Goal: Information Seeking & Learning: Learn about a topic

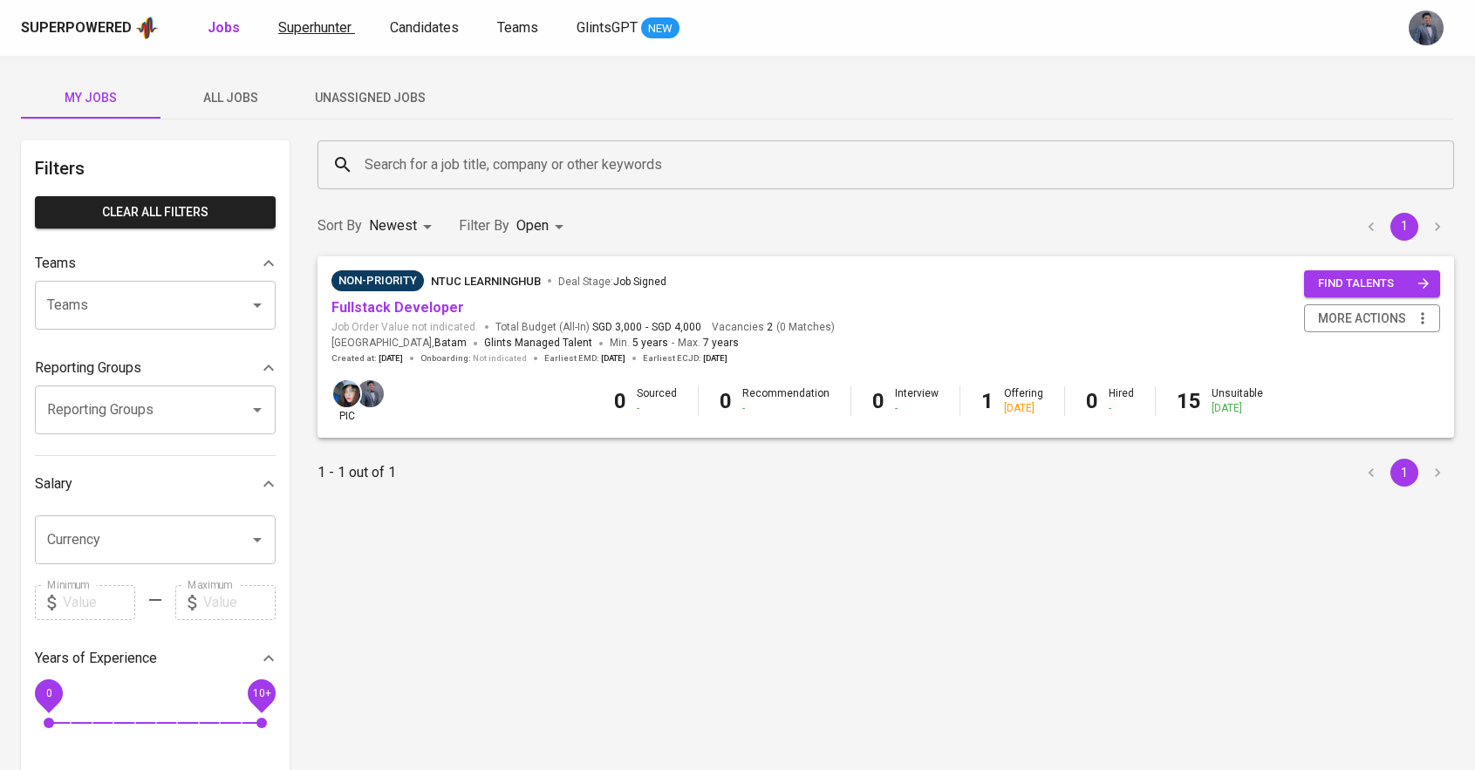
click at [278, 37] on link "Superhunter" at bounding box center [316, 28] width 77 height 22
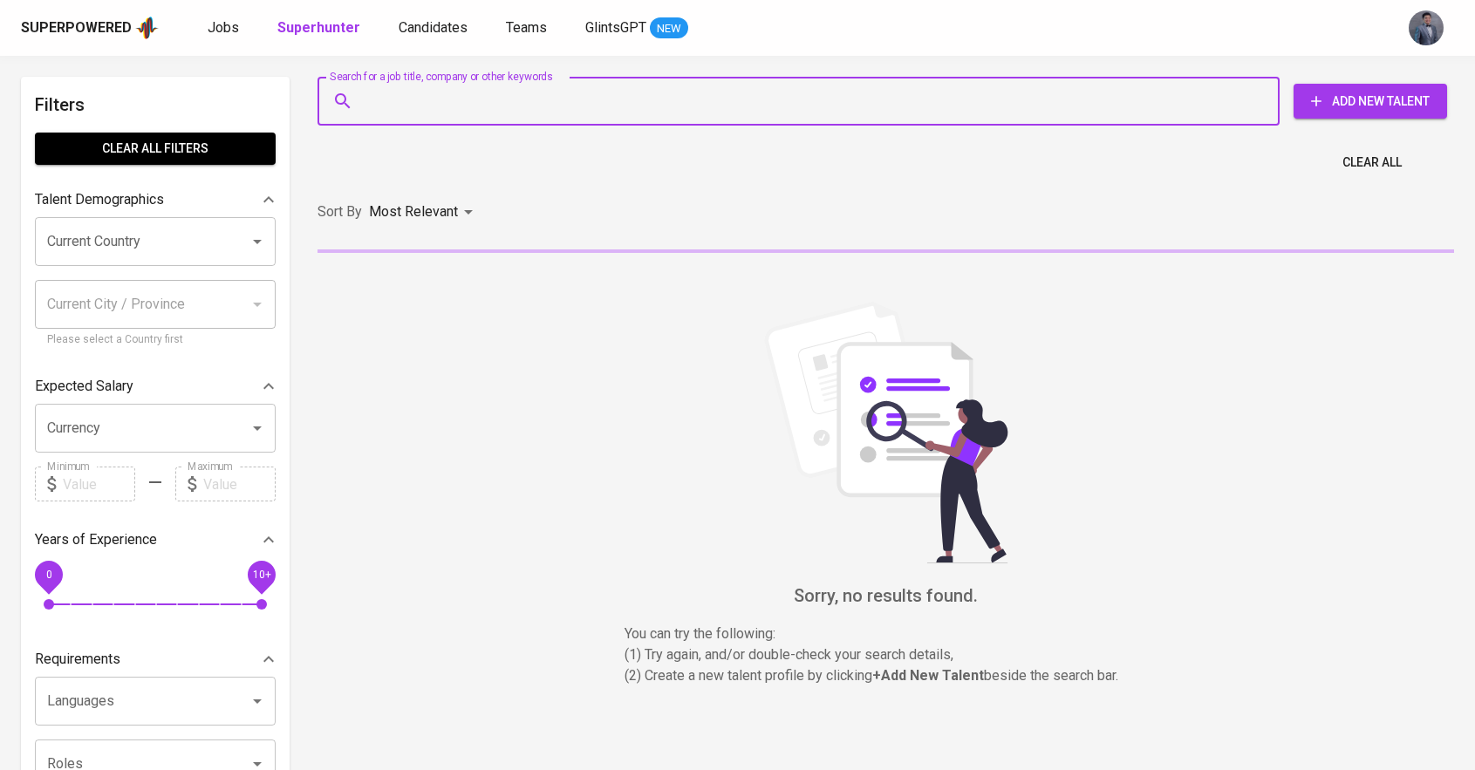
click at [419, 113] on input "Search for a job title, company or other keywords" at bounding box center [802, 101] width 885 height 33
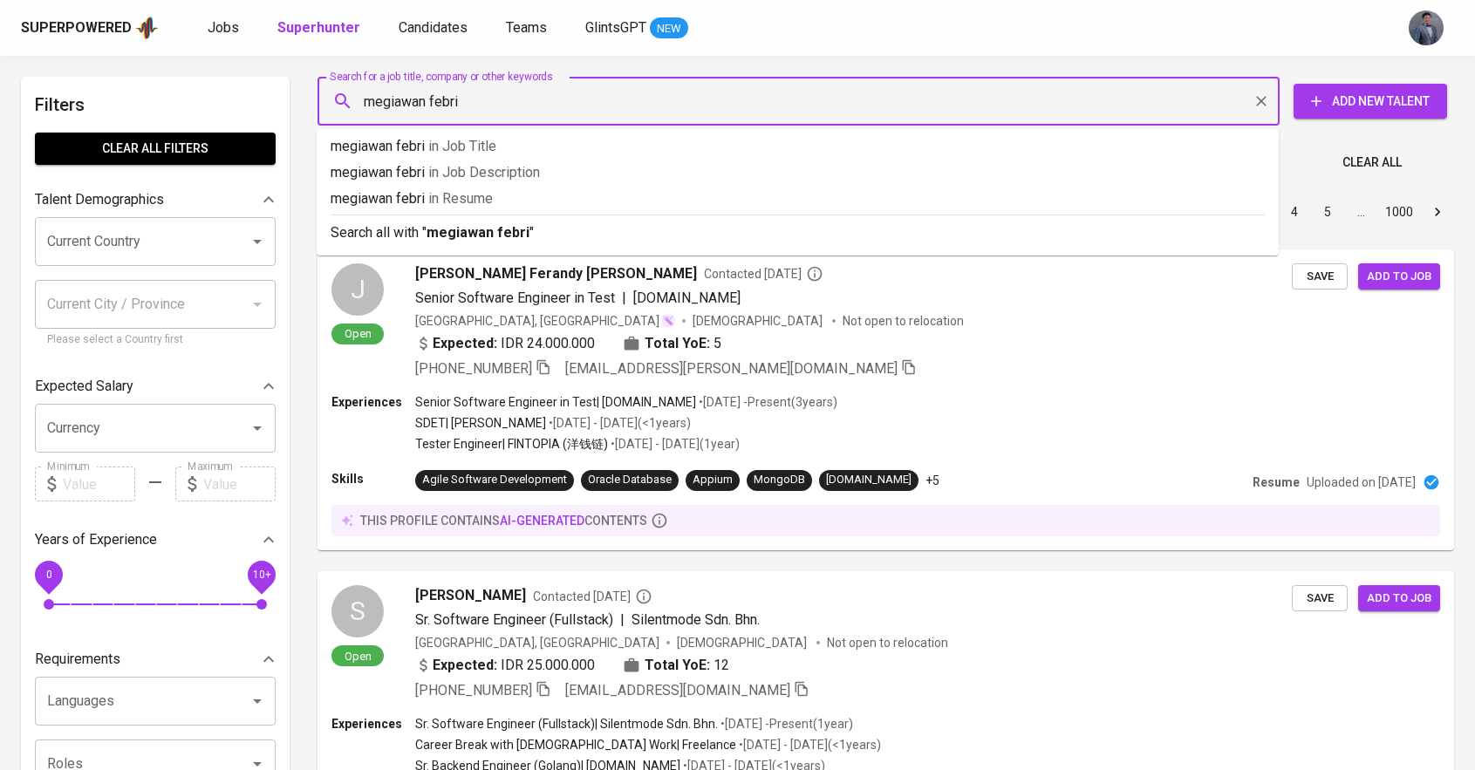
type input "megiawan febri"
click at [440, 221] on div "Search all with " megiawan febri "" at bounding box center [798, 229] width 934 height 29
click at [515, 226] on div "Sort By Most Relevant MOST_RELEVANT 1 2 3 4 5 … 1000" at bounding box center [885, 212] width 1157 height 53
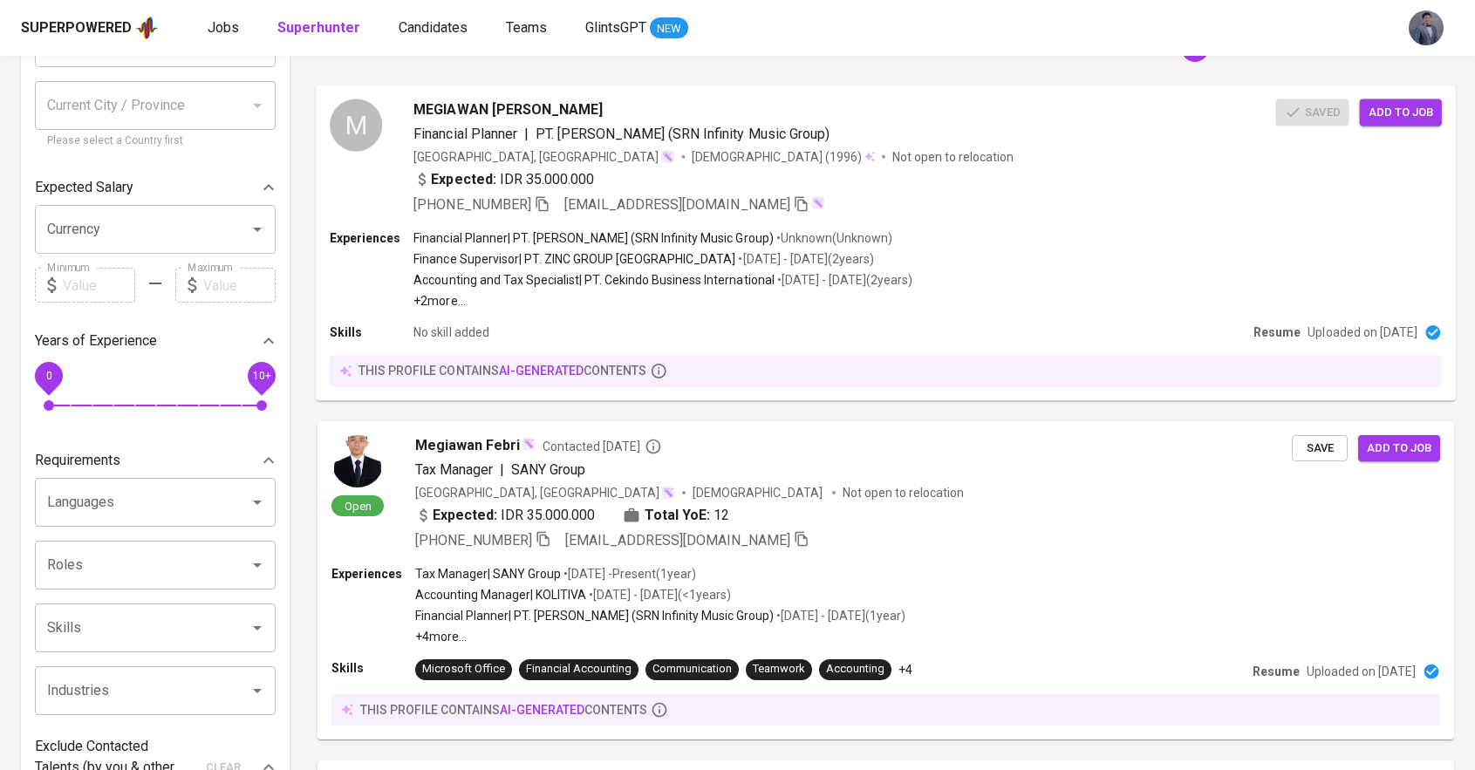
scroll to position [201, 0]
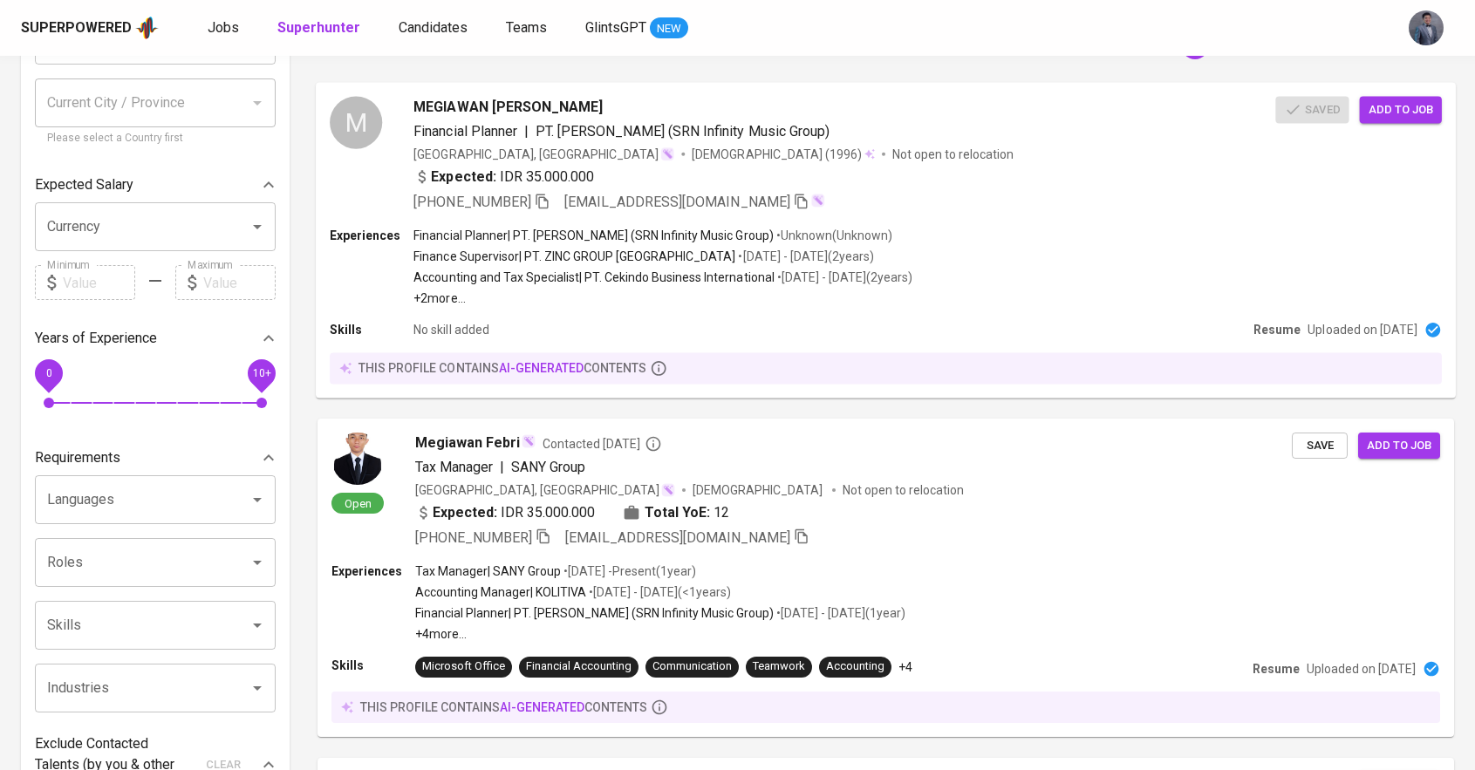
click at [547, 201] on icon "button" at bounding box center [543, 201] width 16 height 16
click at [921, 149] on div "[GEOGRAPHIC_DATA], [GEOGRAPHIC_DATA] [DEMOGRAPHIC_DATA] (1996) Not open to relo…" at bounding box center [844, 153] width 862 height 17
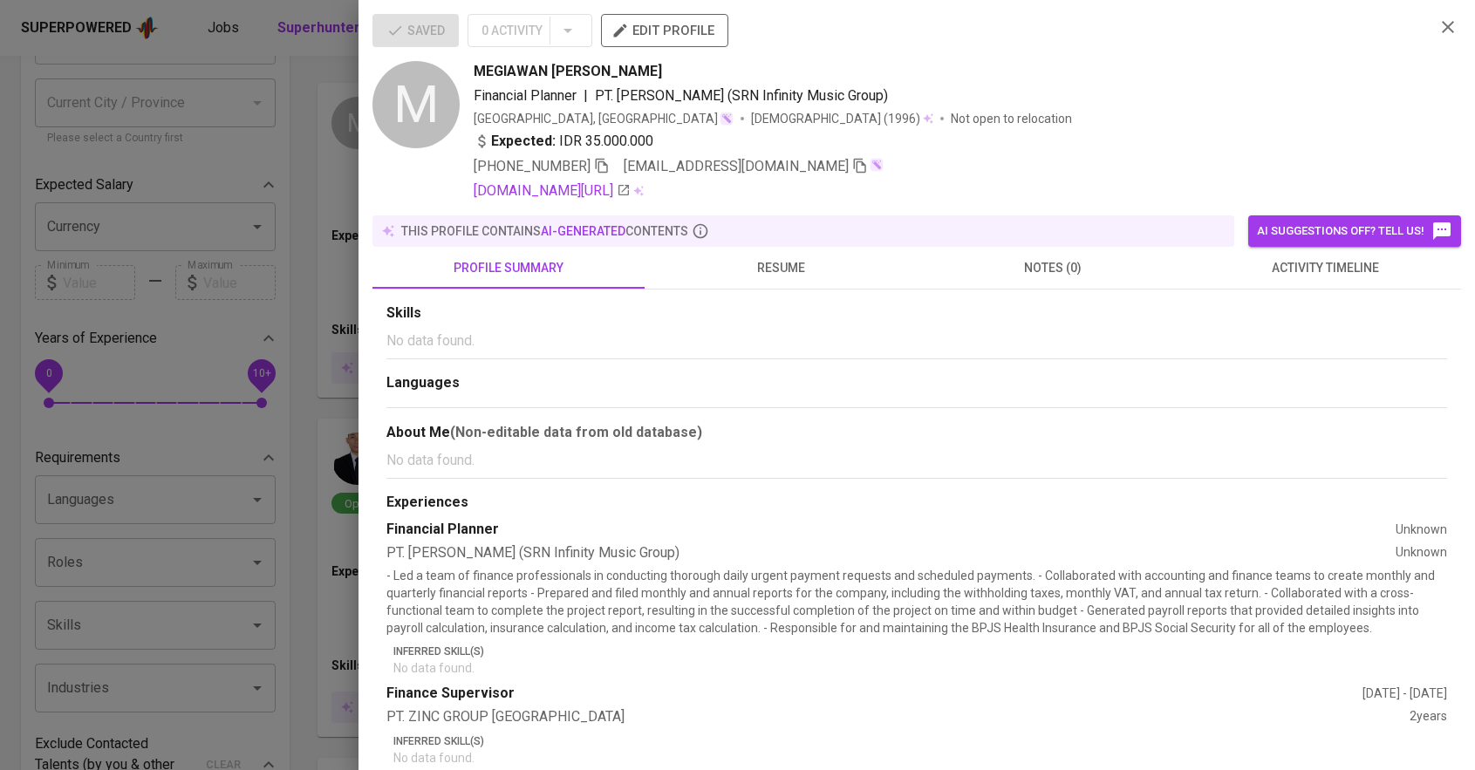
click at [794, 262] on span "resume" at bounding box center [780, 268] width 251 height 22
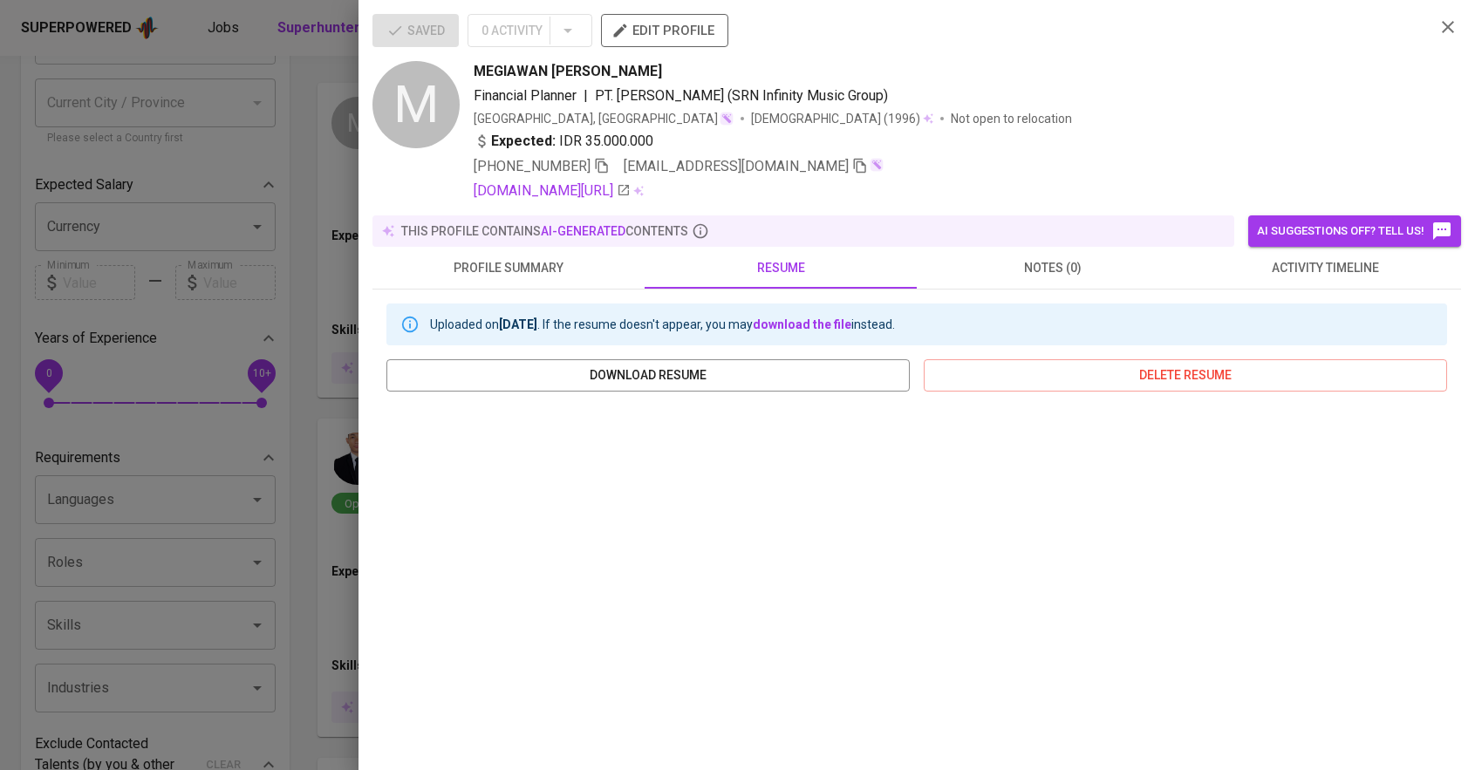
click at [1103, 251] on button "notes (0)" at bounding box center [1053, 268] width 272 height 42
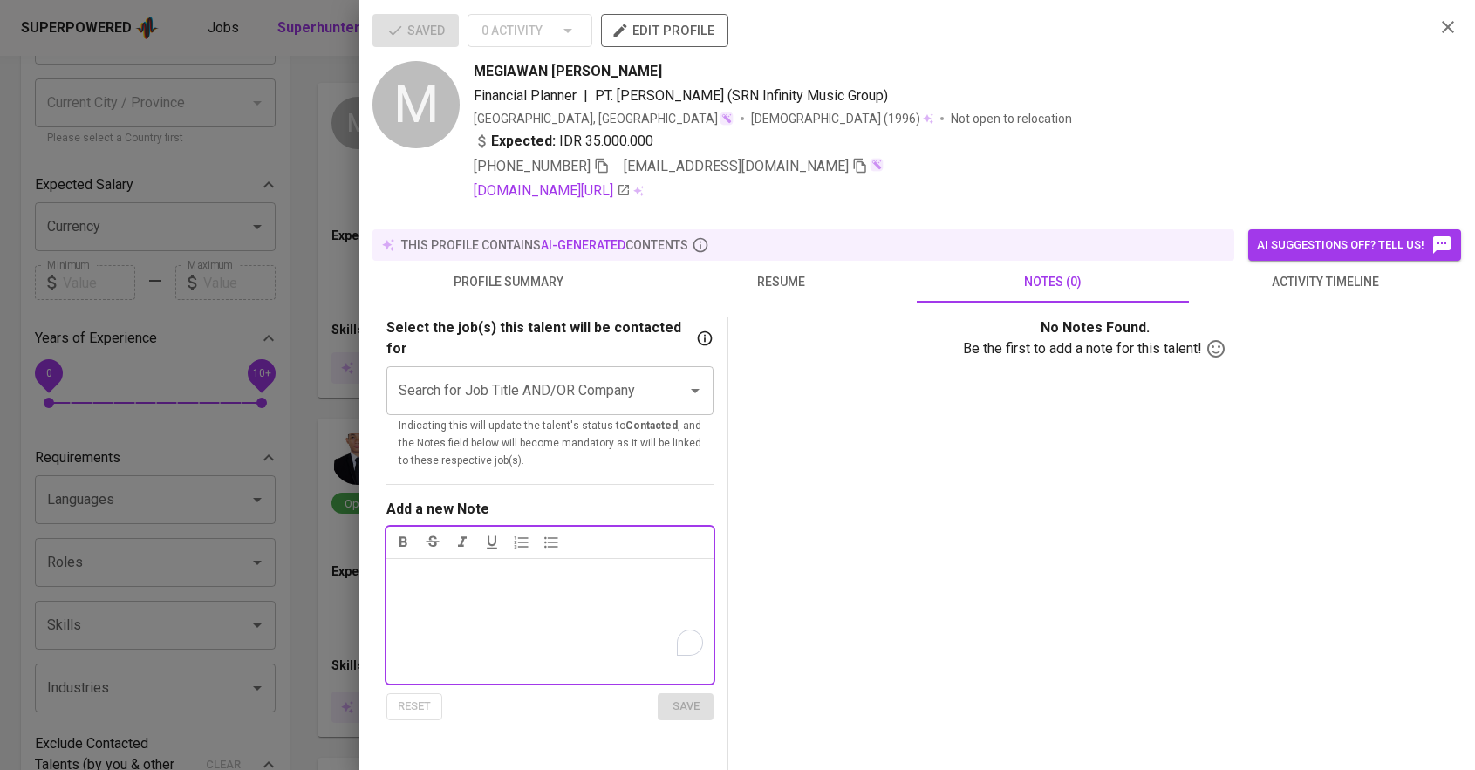
click at [751, 279] on span "resume" at bounding box center [780, 282] width 251 height 22
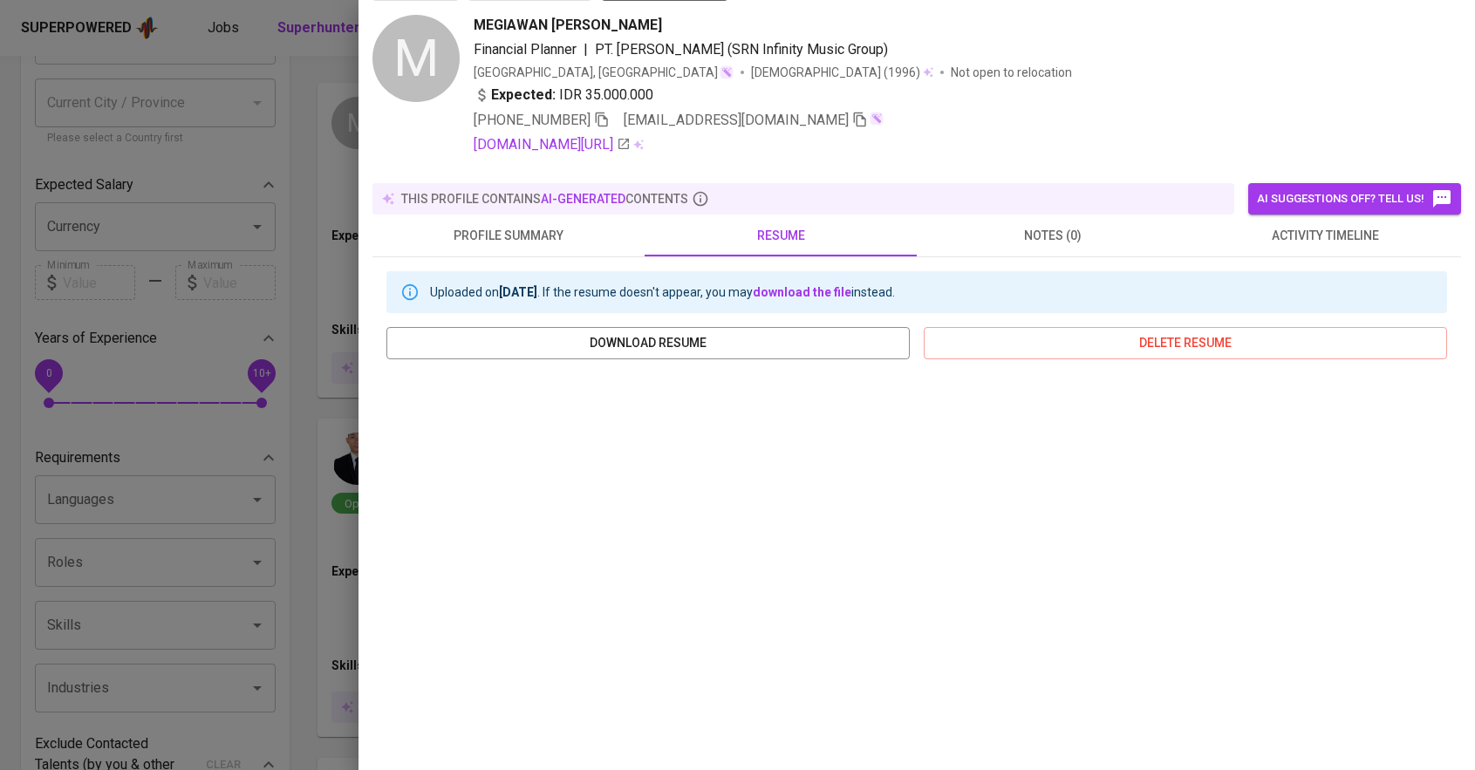
scroll to position [59, 0]
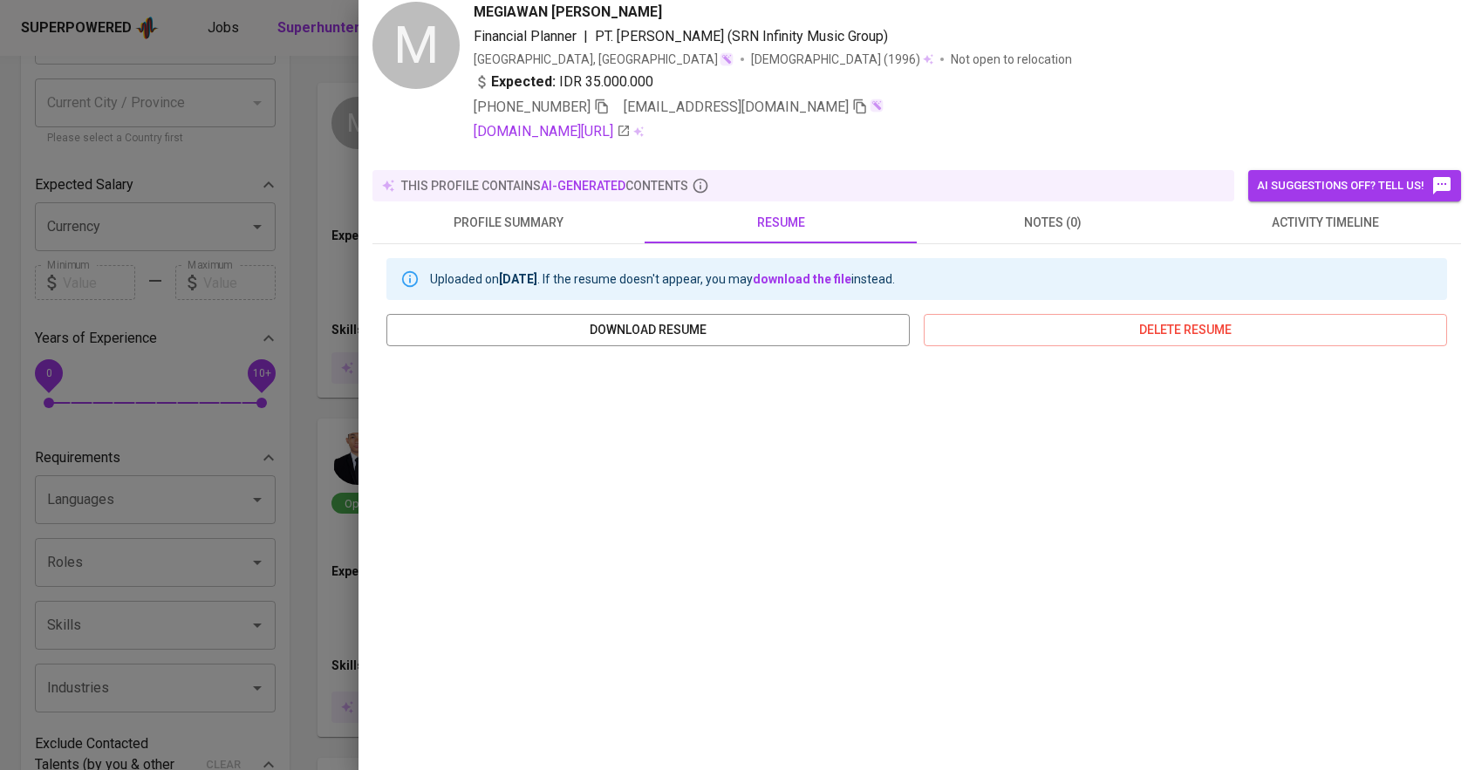
click at [379, 337] on div "Uploaded on [DATE] . If the resume doesn't appear, you may download the file in…" at bounding box center [916, 570] width 1088 height 653
click at [338, 323] on div at bounding box center [737, 385] width 1475 height 770
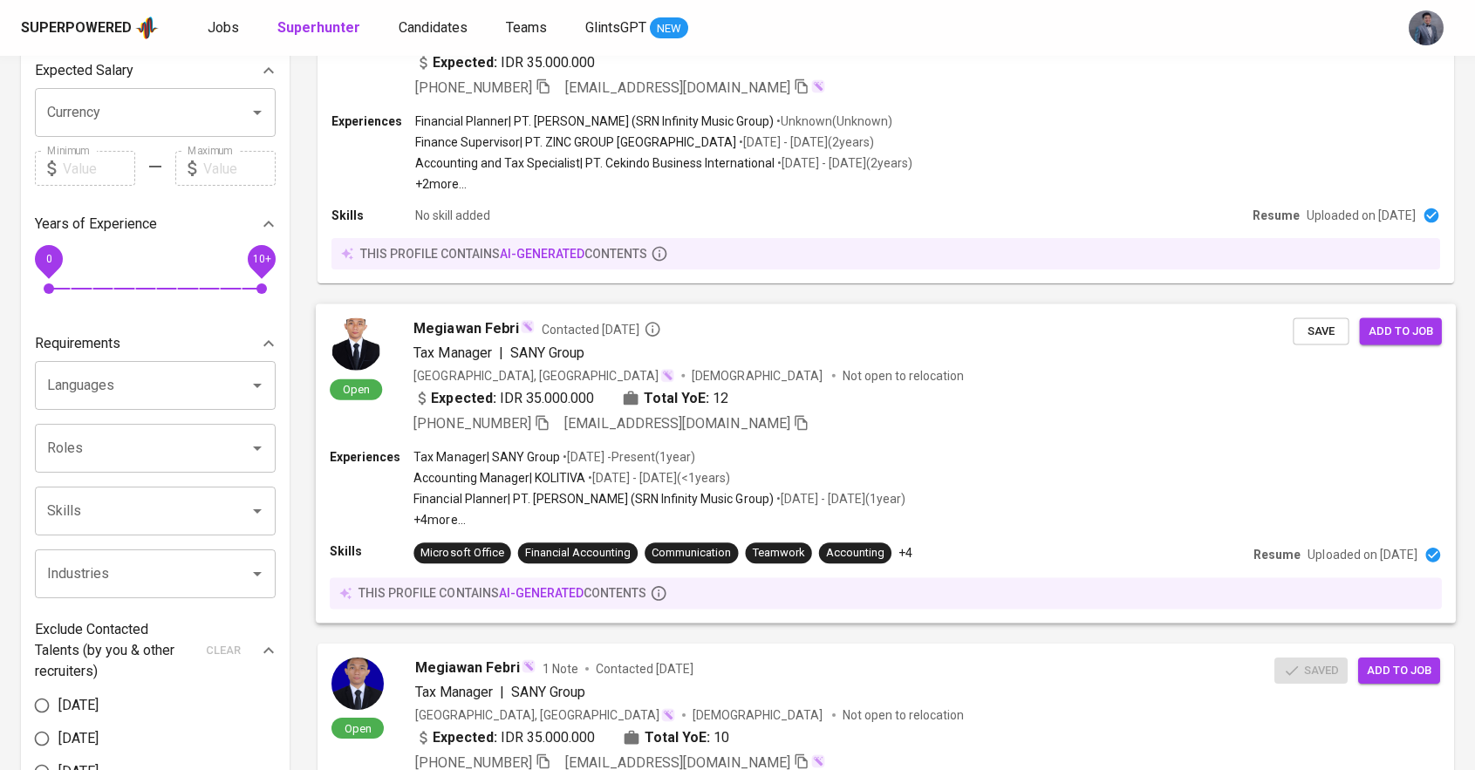
scroll to position [333, 0]
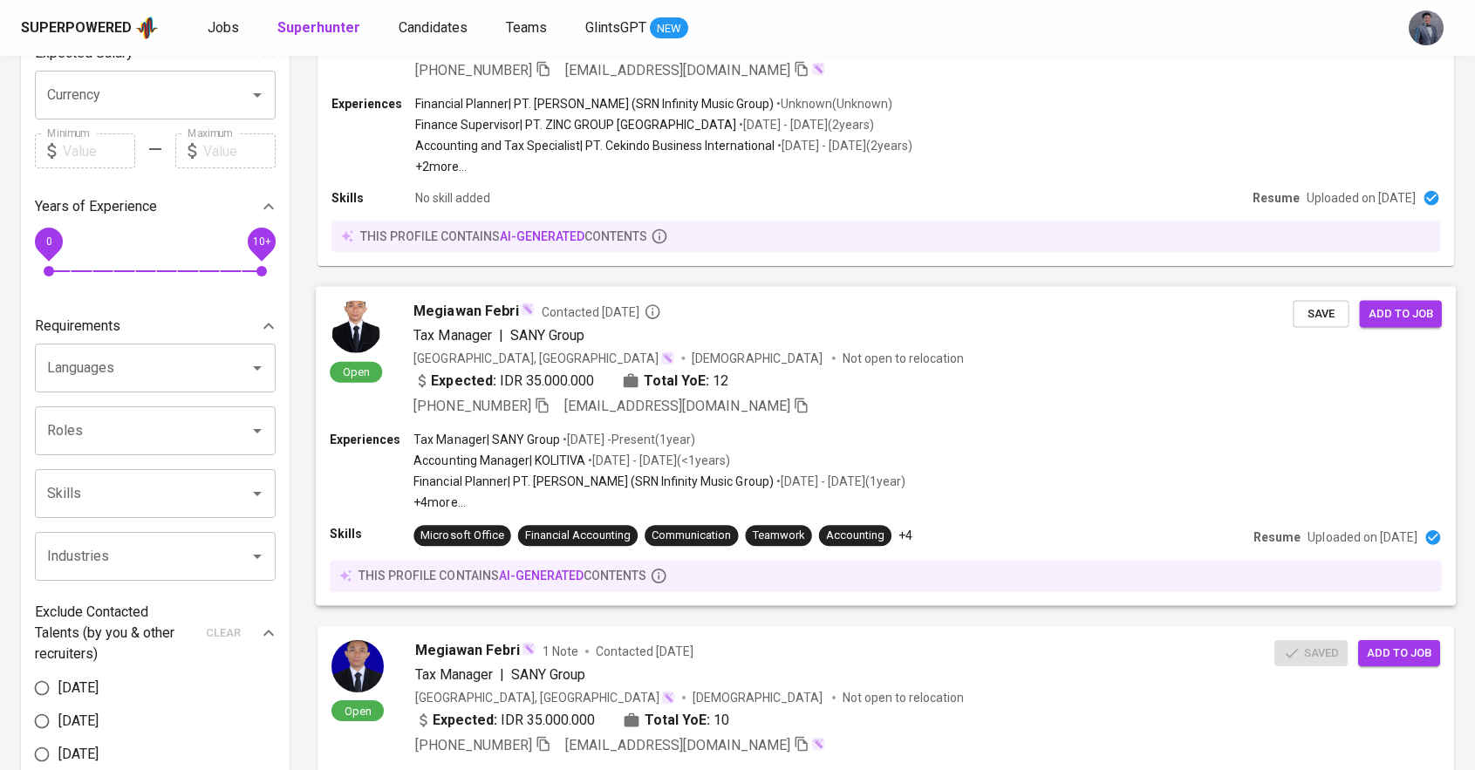
click at [716, 377] on span "12" at bounding box center [721, 380] width 16 height 21
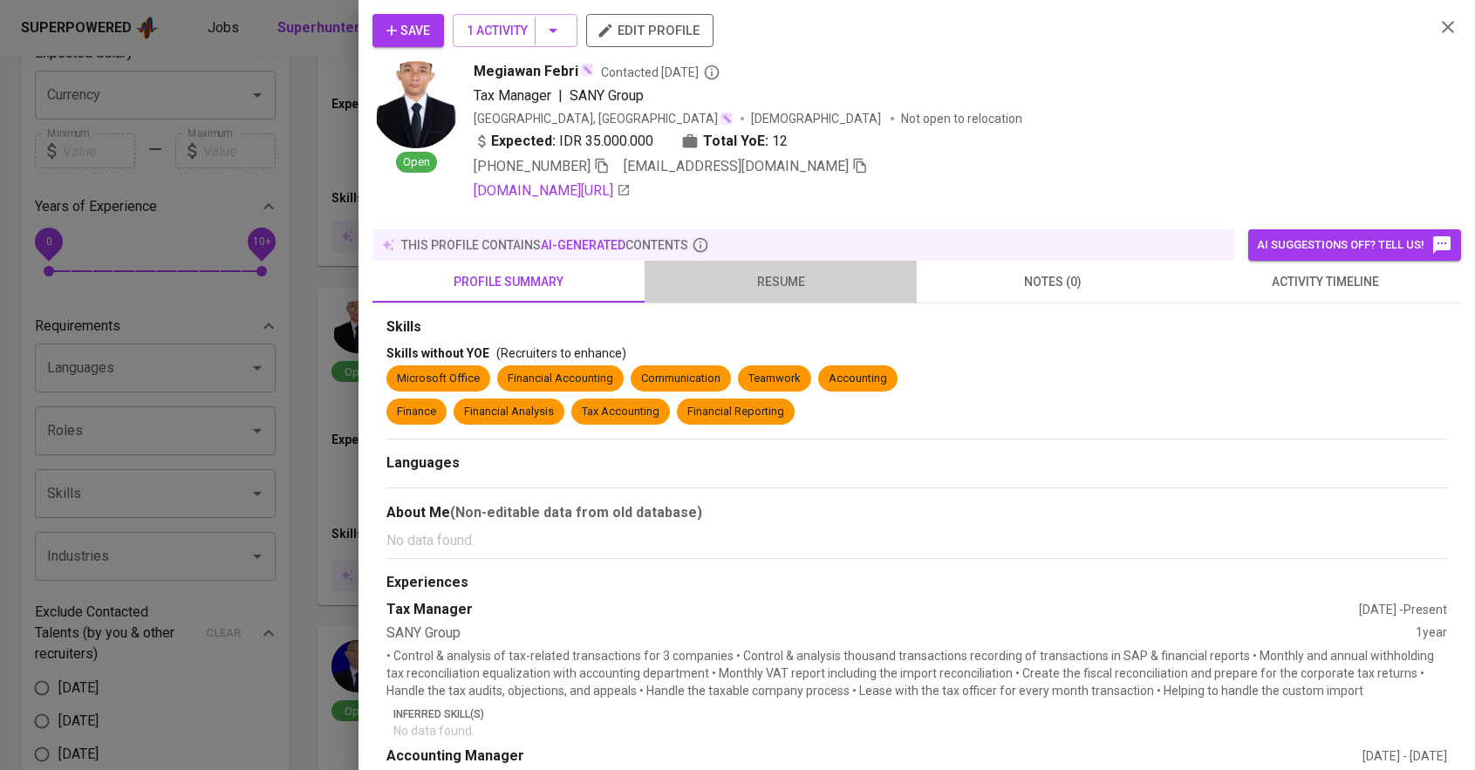
click at [770, 271] on span "resume" at bounding box center [780, 282] width 251 height 22
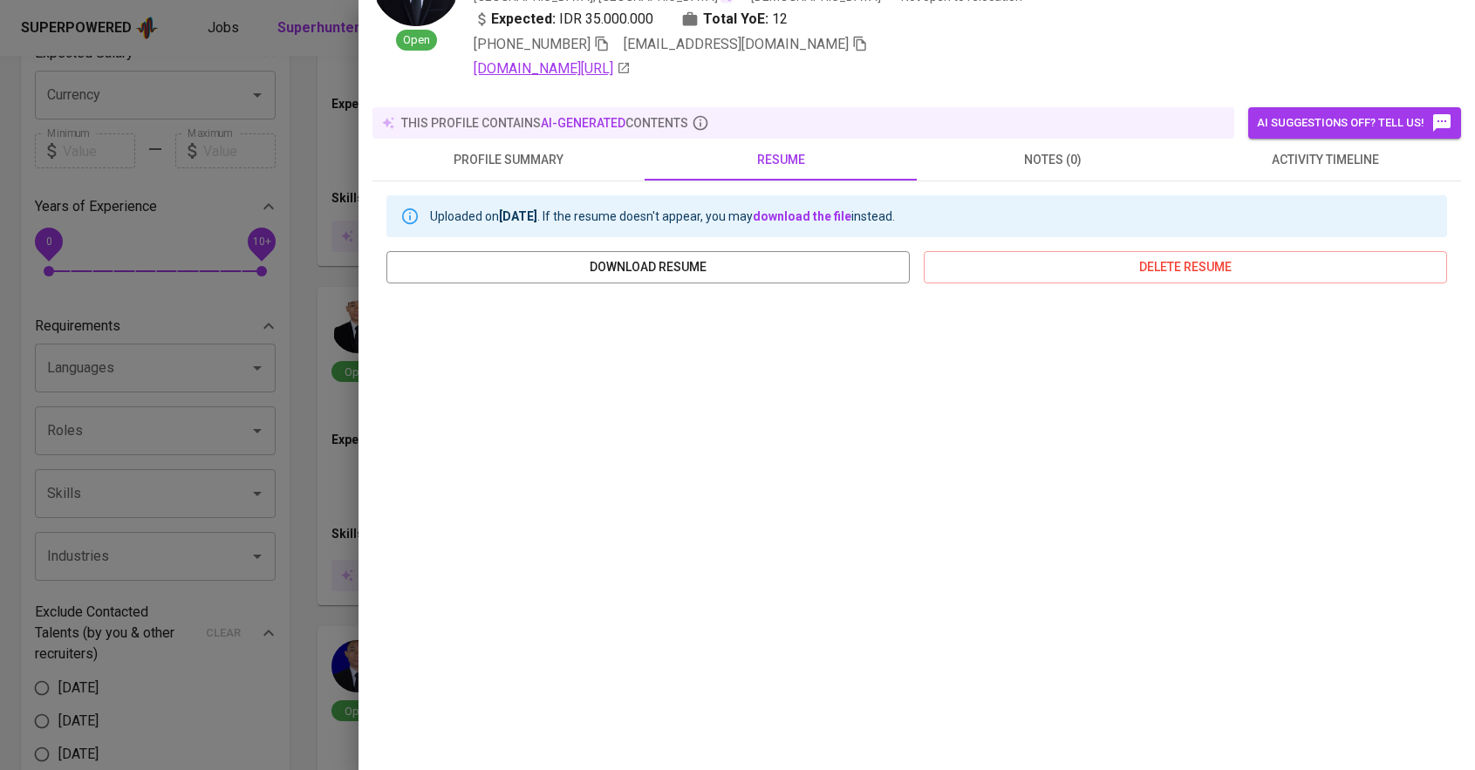
scroll to position [127, 0]
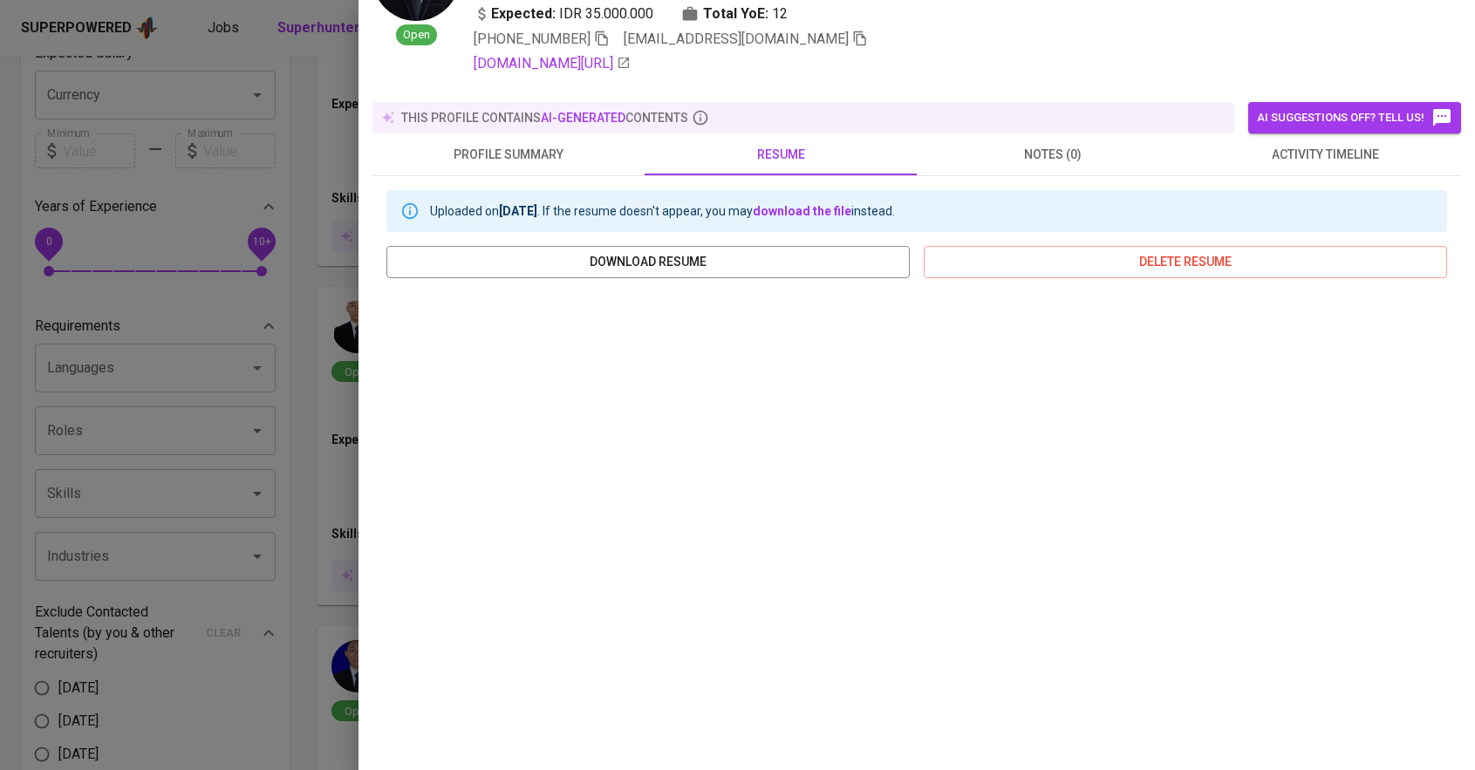
click at [608, 38] on icon "button" at bounding box center [602, 38] width 12 height 15
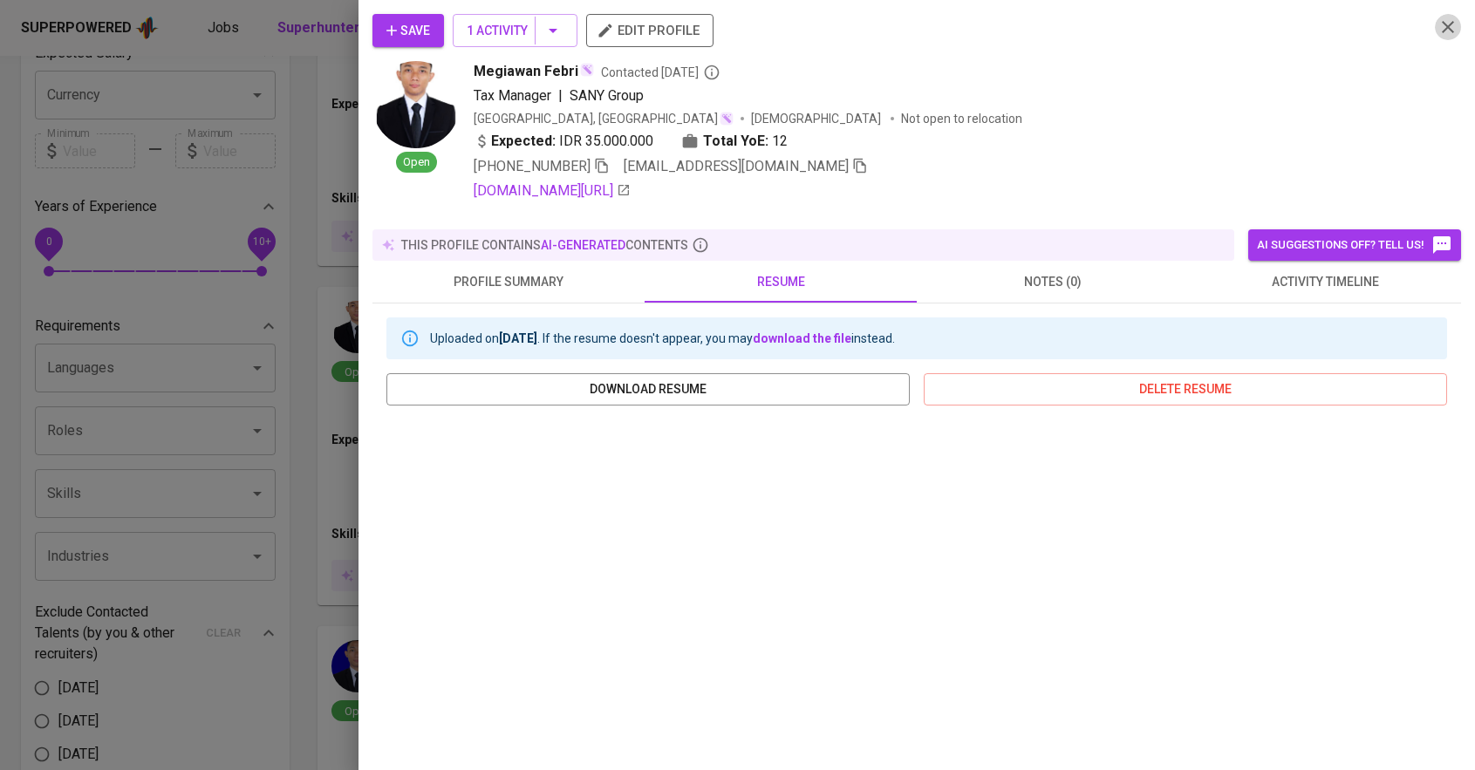
click at [1446, 30] on icon "button" at bounding box center [1447, 27] width 21 height 21
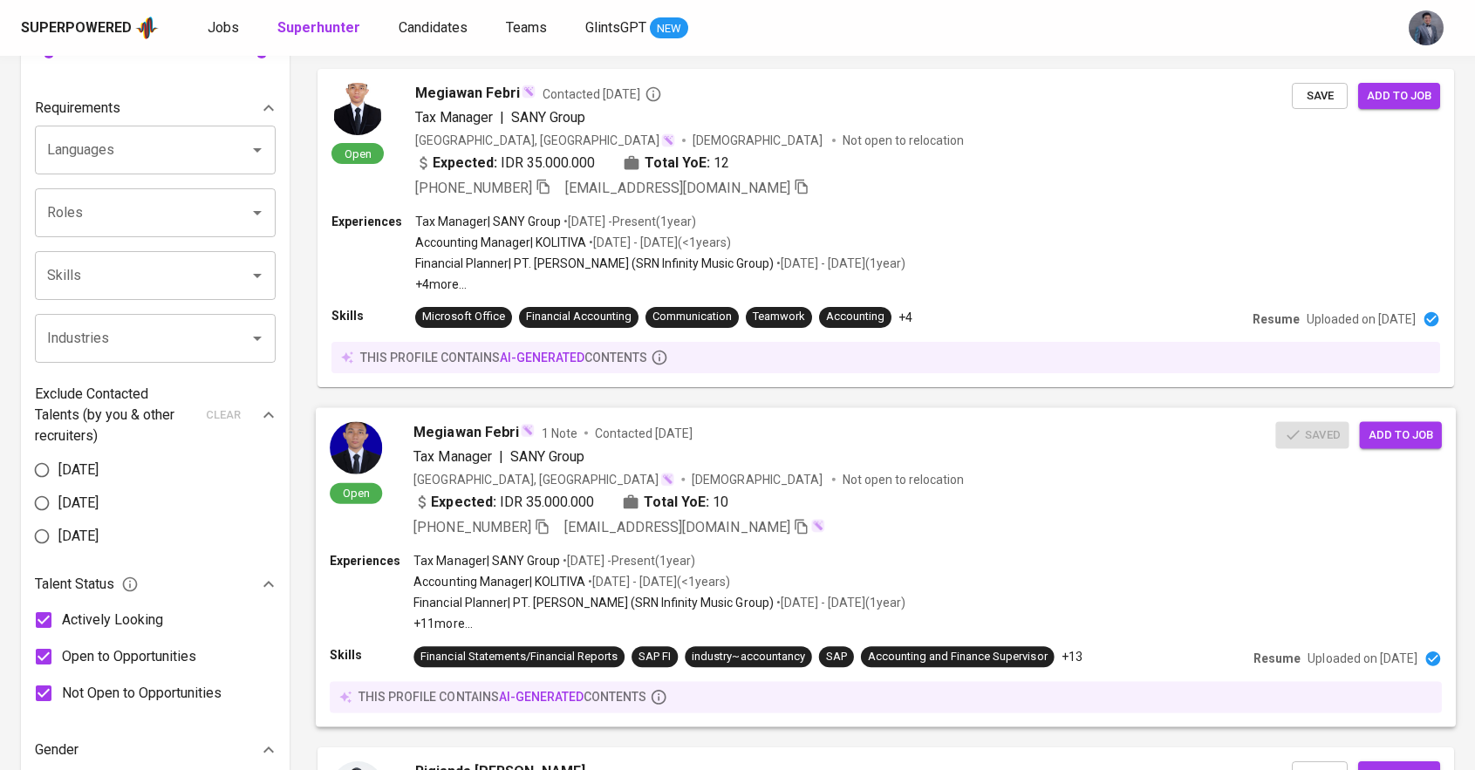
scroll to position [555, 0]
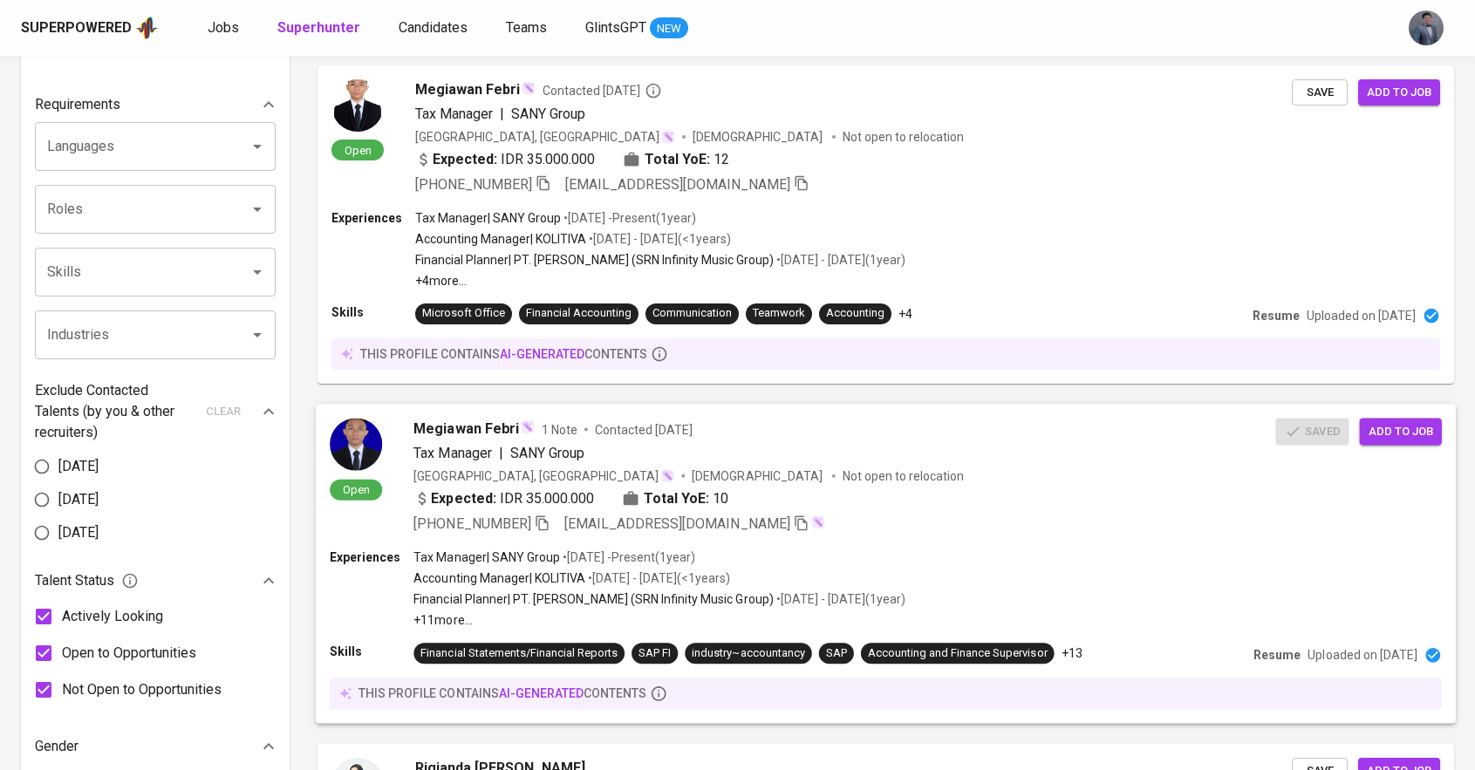
click at [781, 462] on div "Tax Manager | SANY Group" at bounding box center [844, 452] width 862 height 21
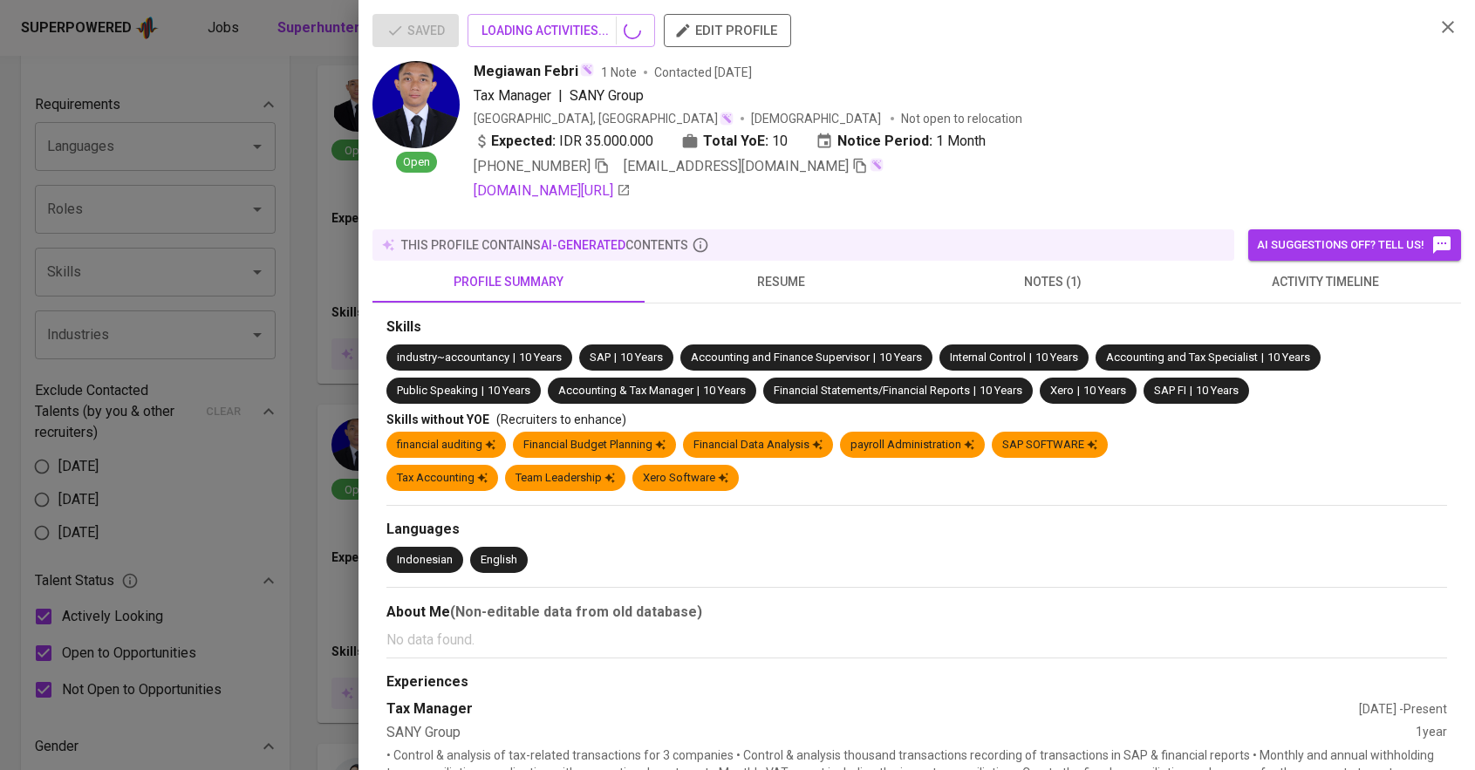
click at [807, 407] on div at bounding box center [737, 385] width 1475 height 770
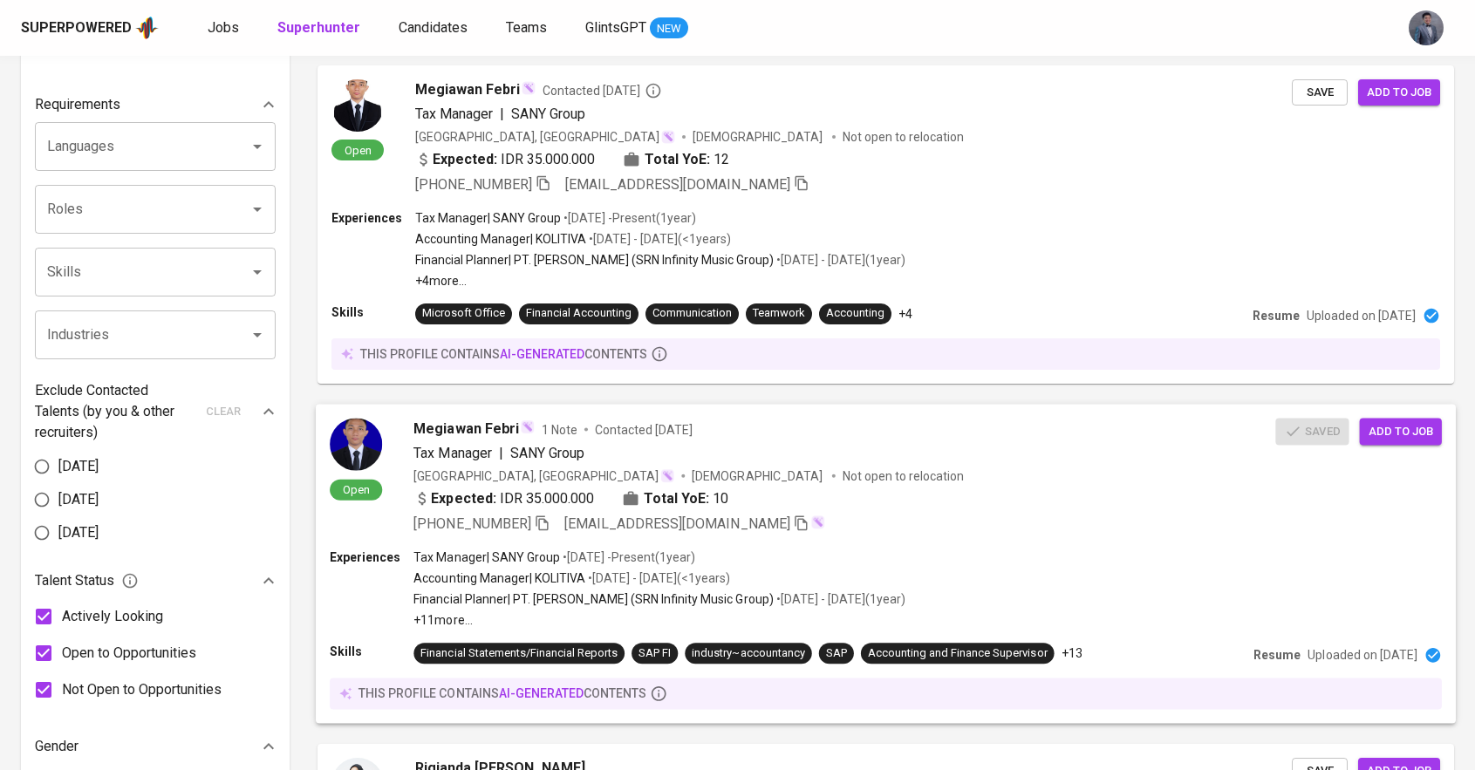
click at [747, 440] on div "Megiawan Febri 1 Note Contacted [DATE] Tax Manager | SANY Group [GEOGRAPHIC_DAT…" at bounding box center [844, 476] width 862 height 116
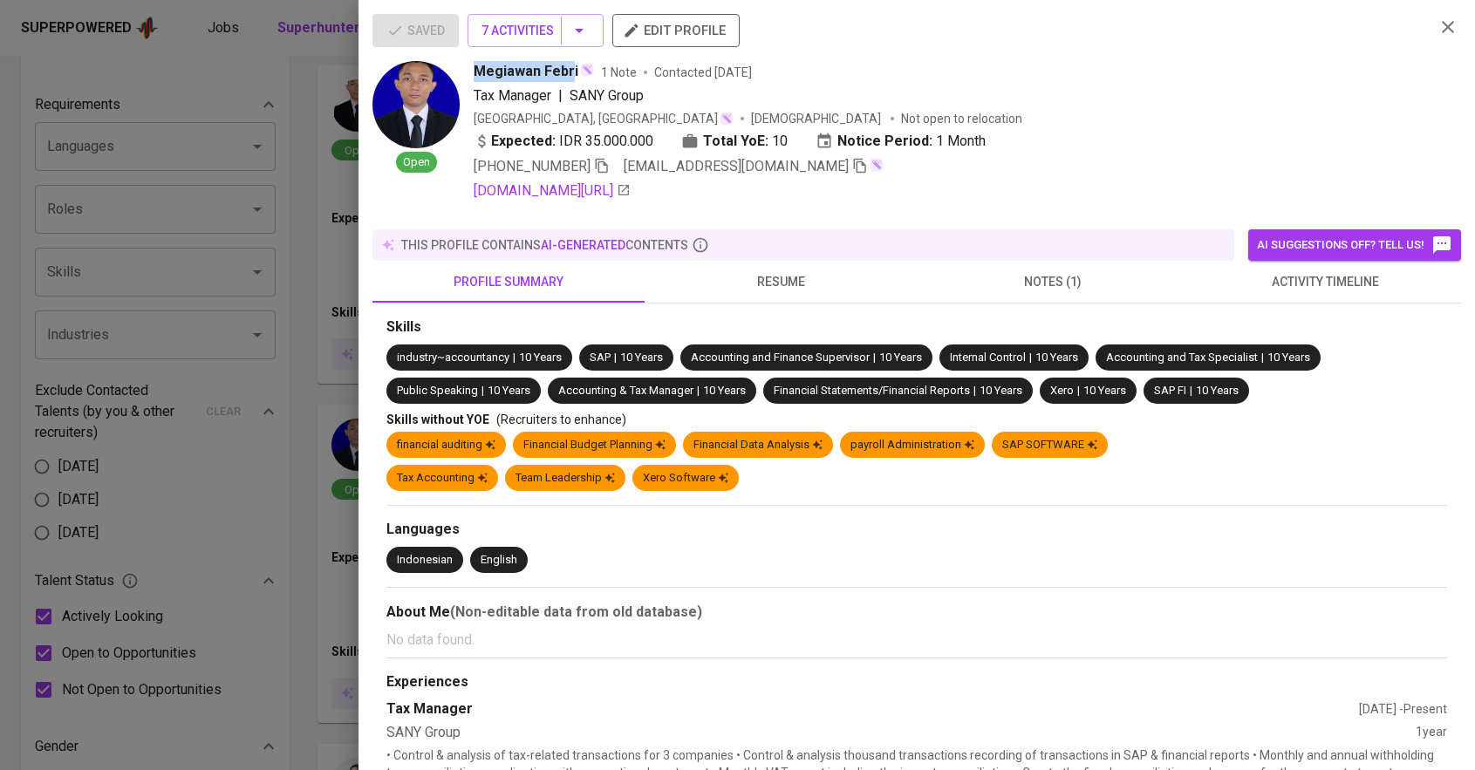
drag, startPoint x: 473, startPoint y: 70, endPoint x: 571, endPoint y: 65, distance: 98.6
click at [571, 65] on span "Megiawan Febri" at bounding box center [526, 71] width 105 height 21
copy span "Megiawan Febr"
copy span "Megiawan Febri"
click at [759, 275] on span "resume" at bounding box center [780, 282] width 251 height 22
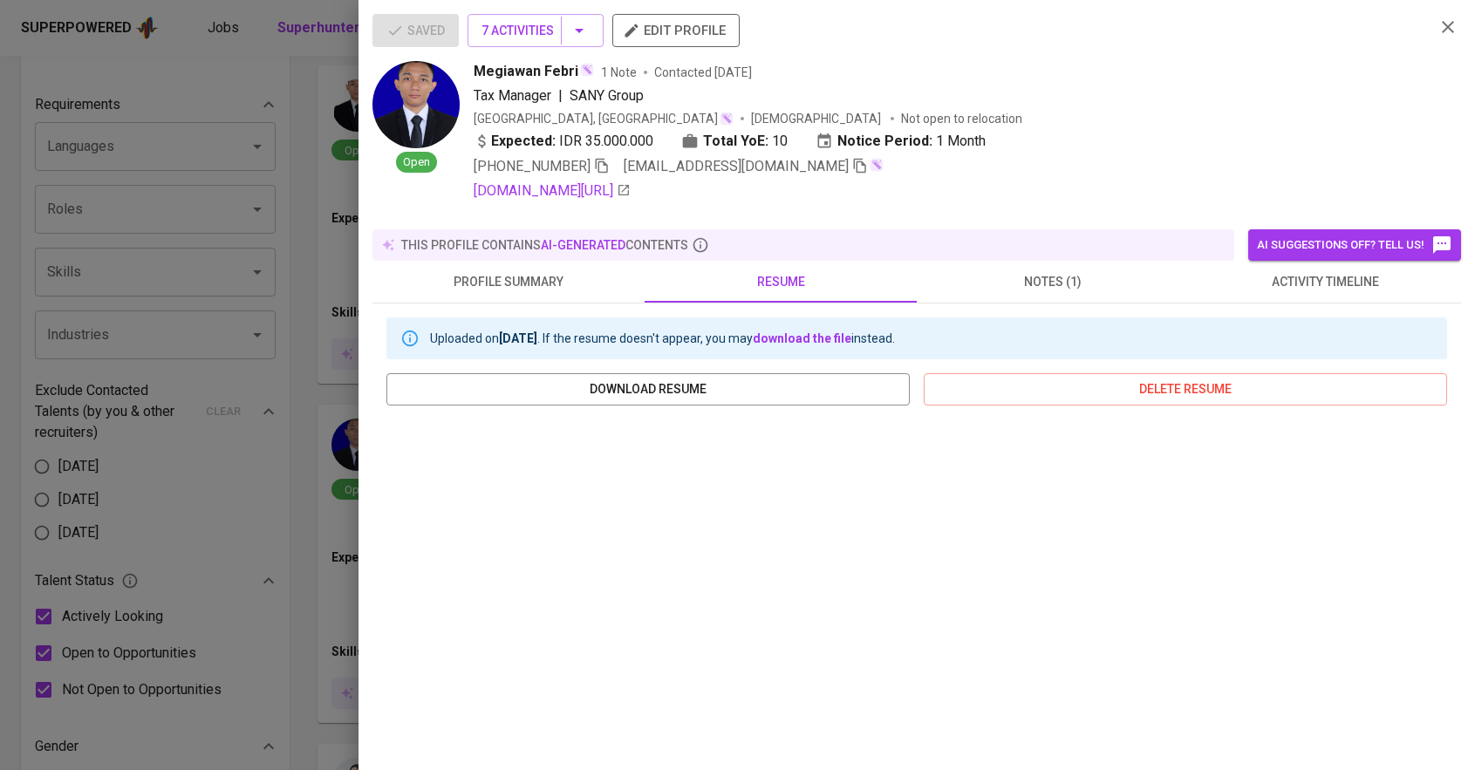
click at [329, 326] on div at bounding box center [737, 385] width 1475 height 770
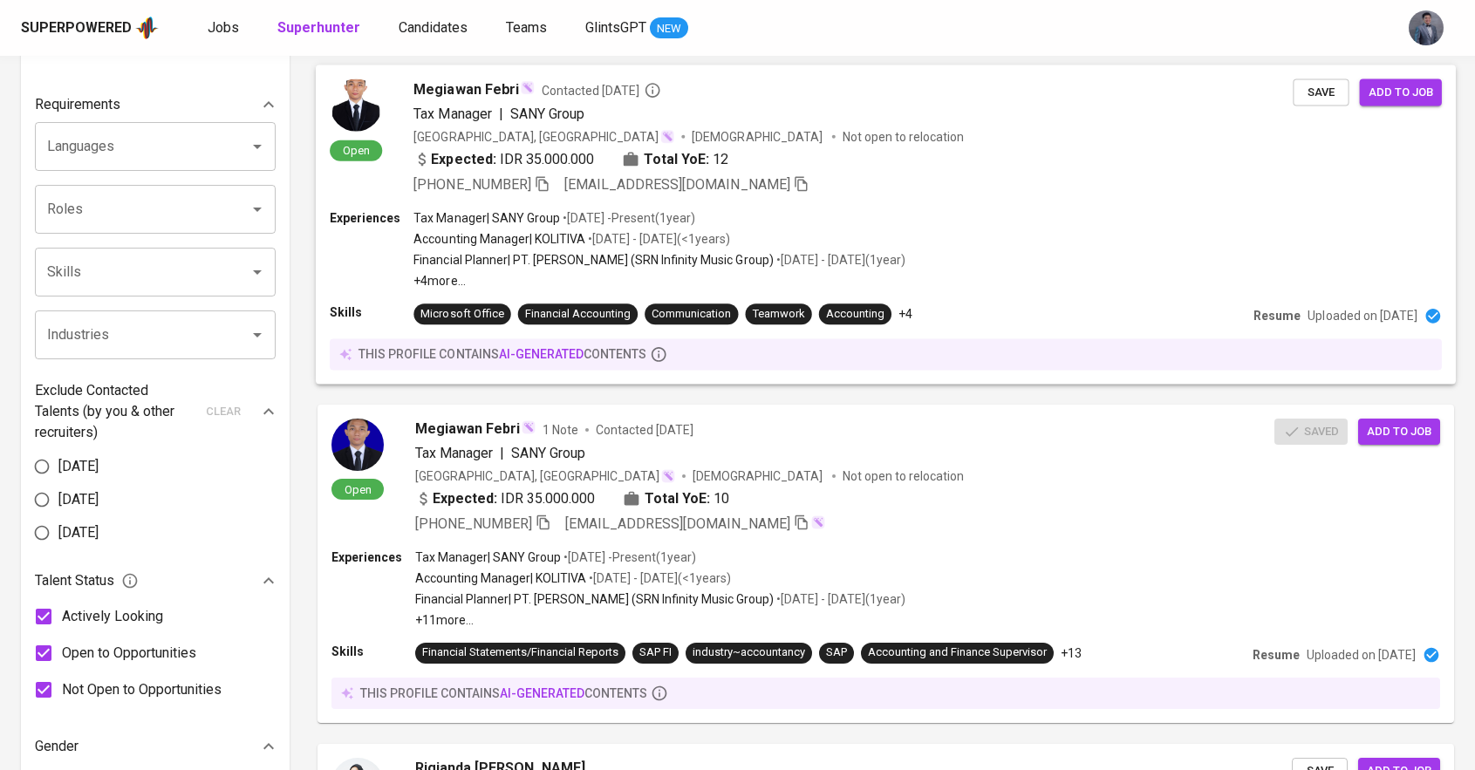
scroll to position [461, 0]
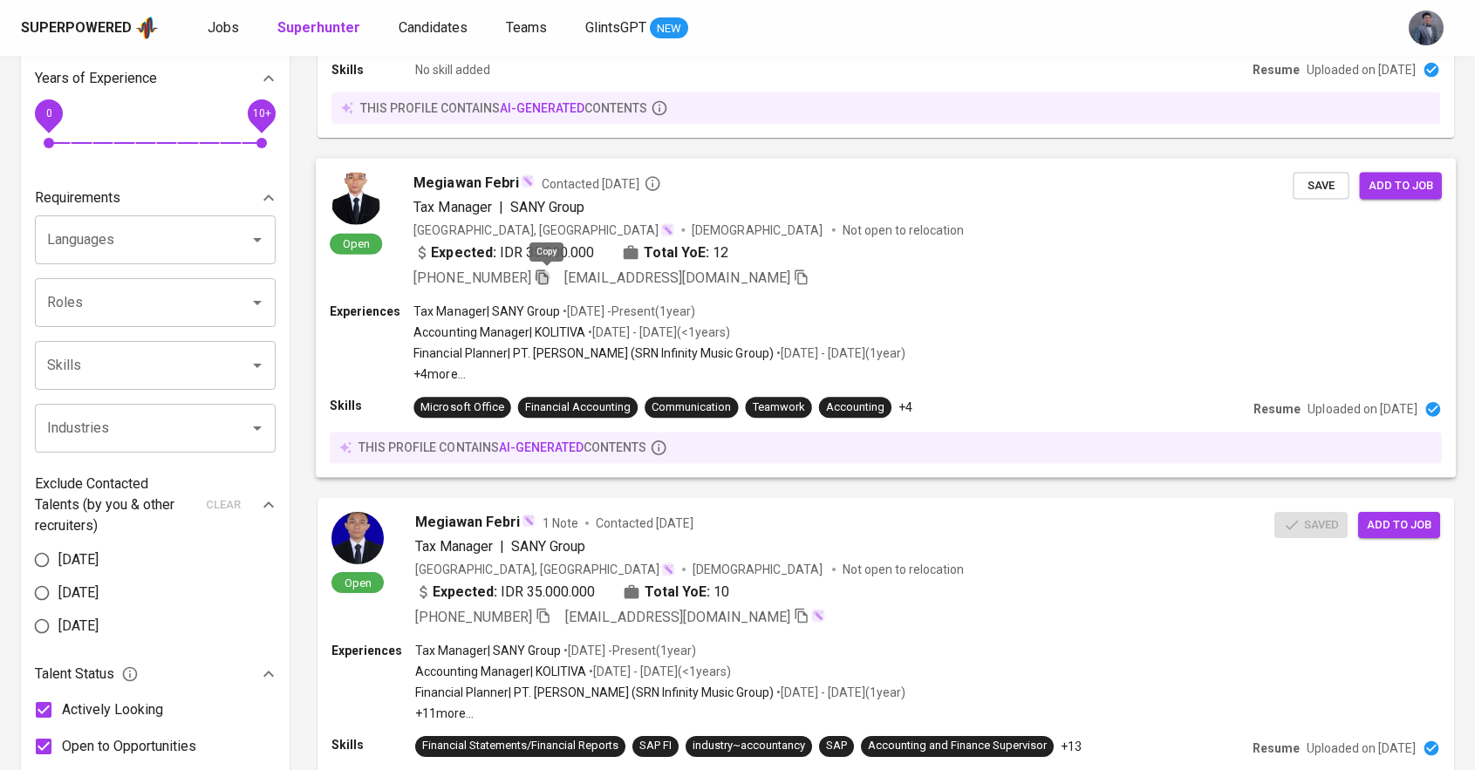
click at [546, 275] on icon "button" at bounding box center [543, 277] width 16 height 16
click at [897, 307] on div "Tax Manager | SANY Group • [DATE] - Present ( 1 year )" at bounding box center [659, 311] width 492 height 17
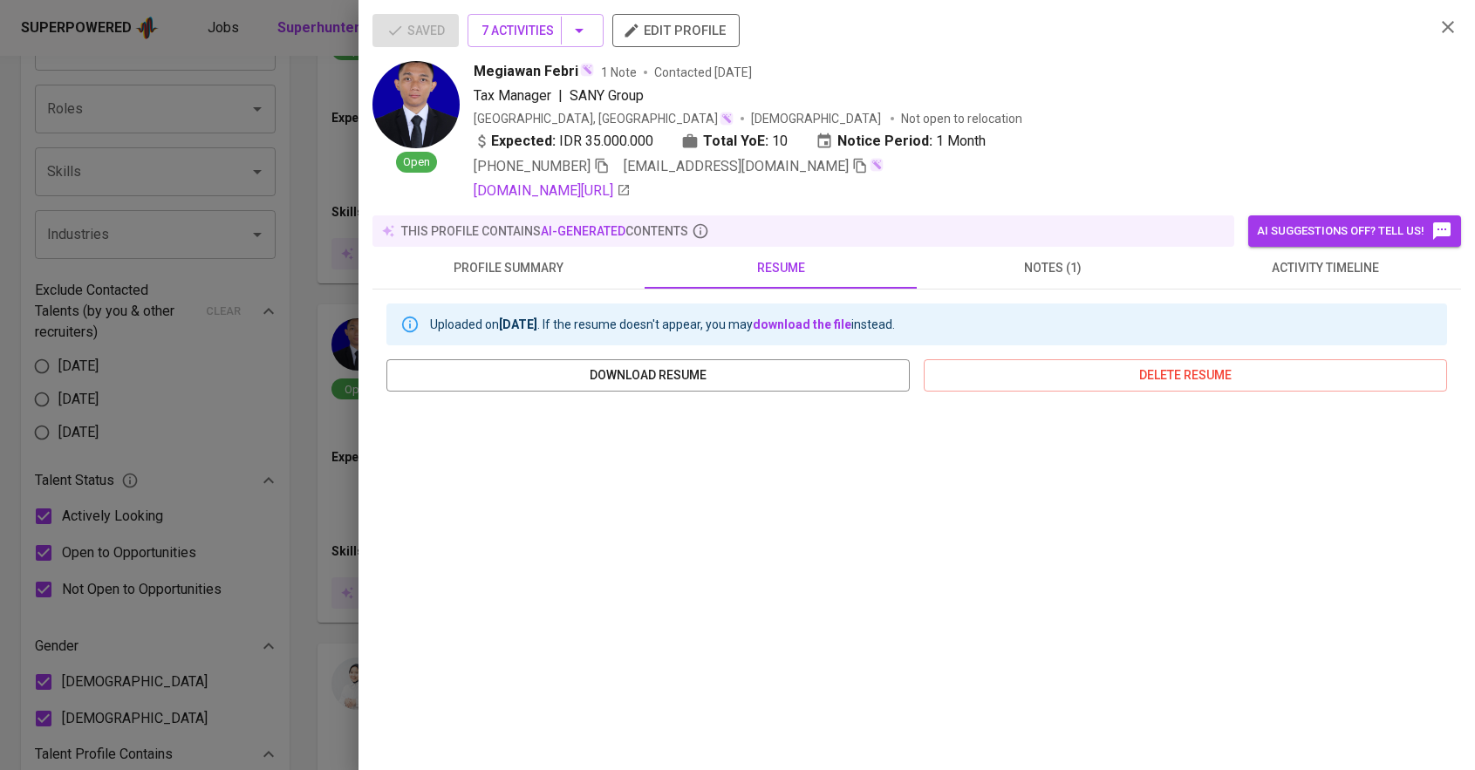
scroll to position [187, 0]
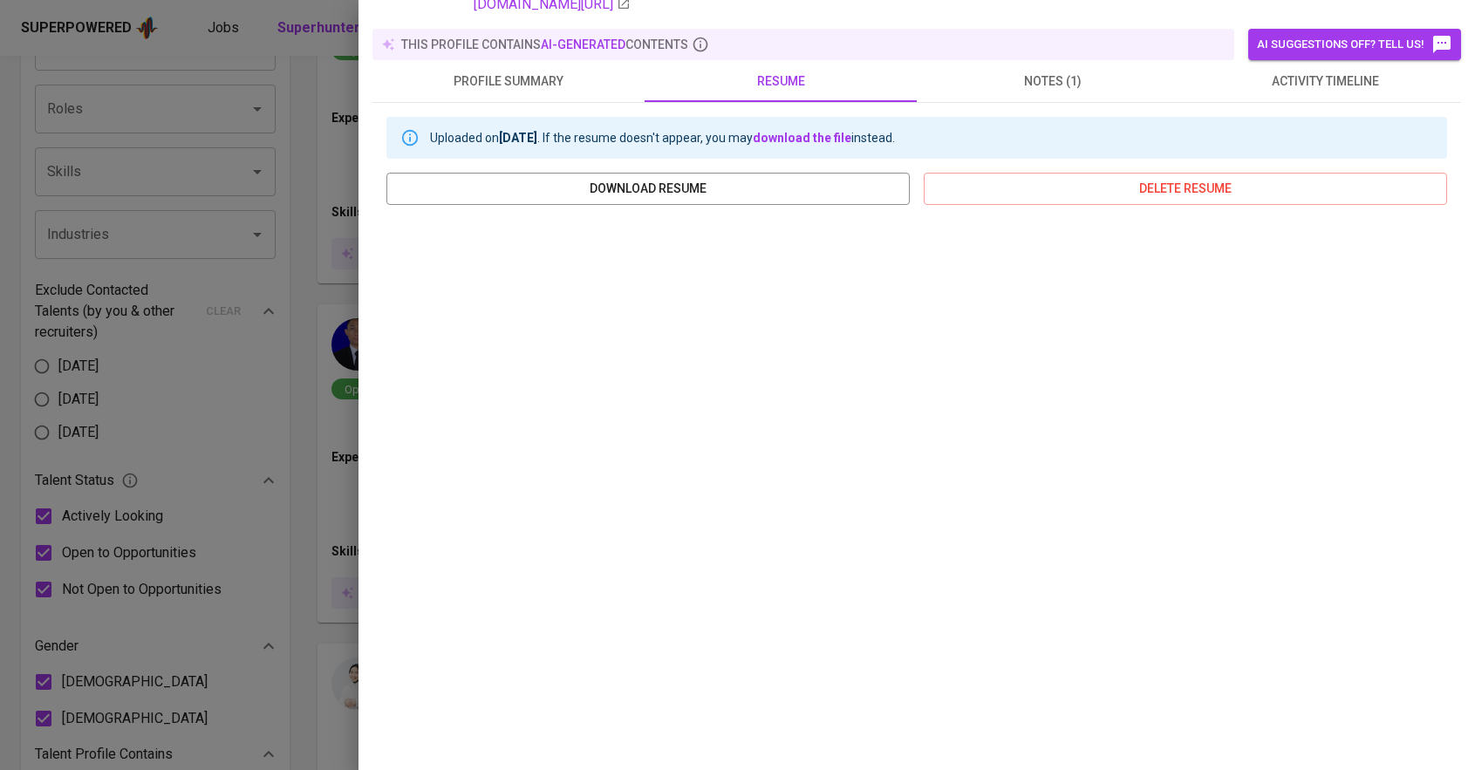
click at [338, 318] on div at bounding box center [737, 385] width 1475 height 770
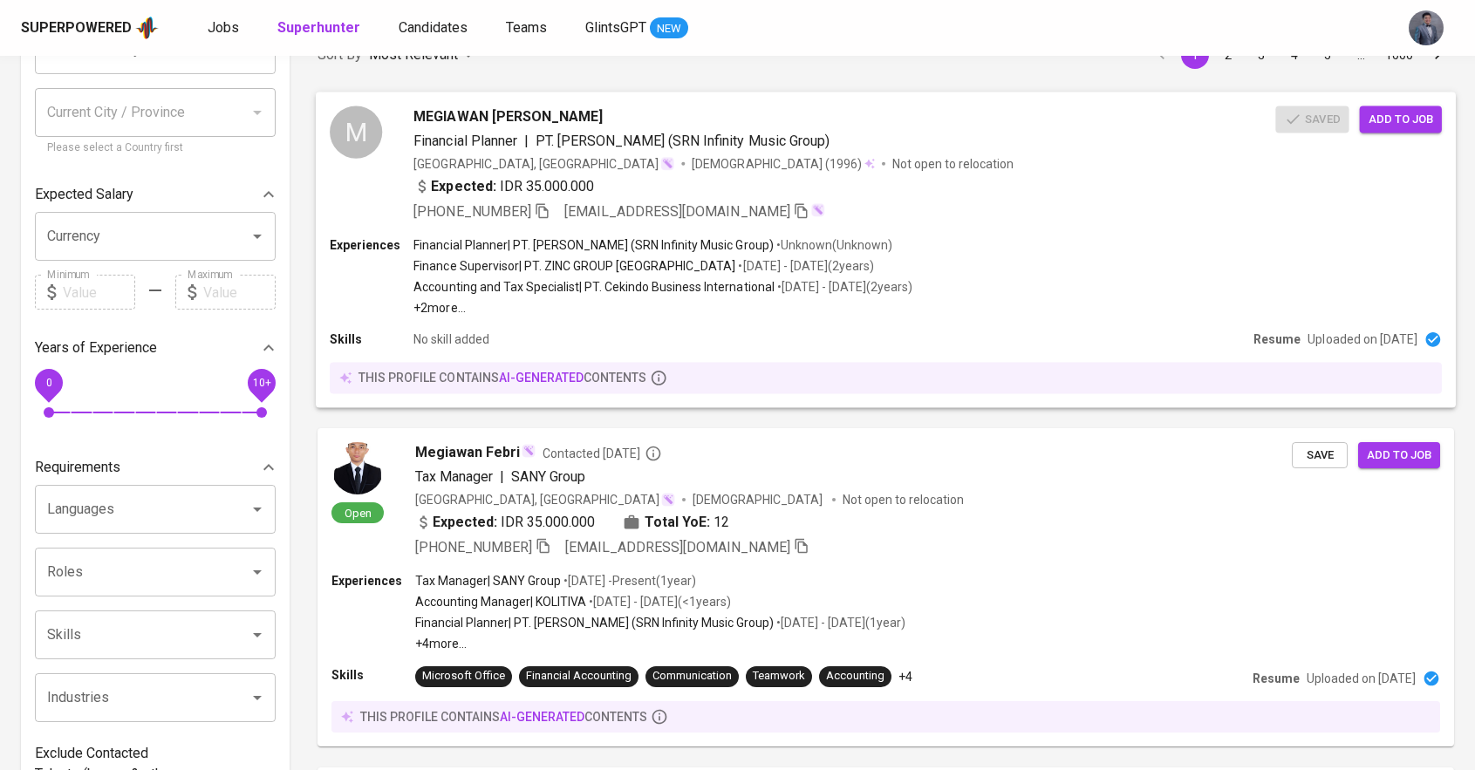
scroll to position [0, 0]
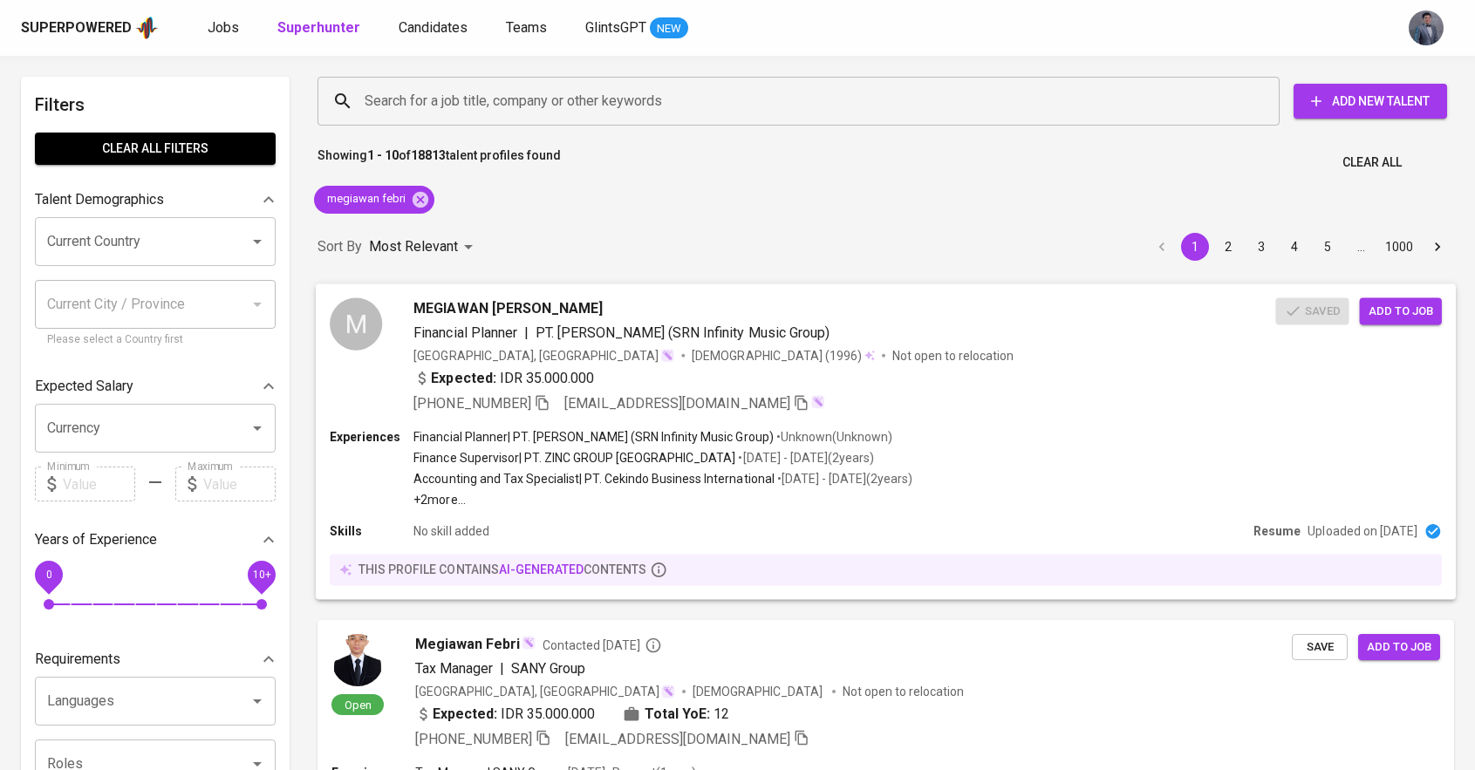
click at [892, 360] on p "Not open to relocation" at bounding box center [952, 354] width 121 height 17
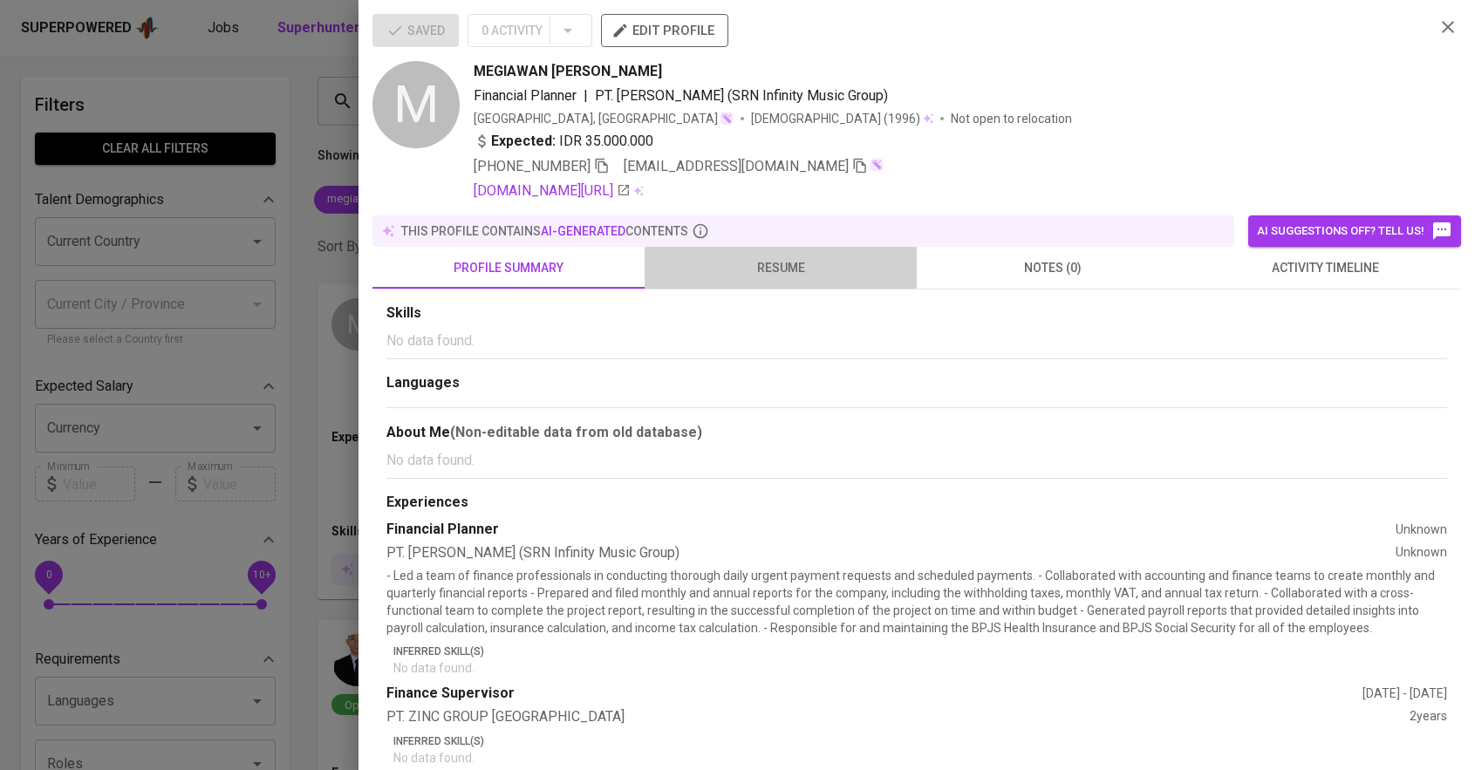
click at [748, 282] on button "resume" at bounding box center [780, 268] width 272 height 42
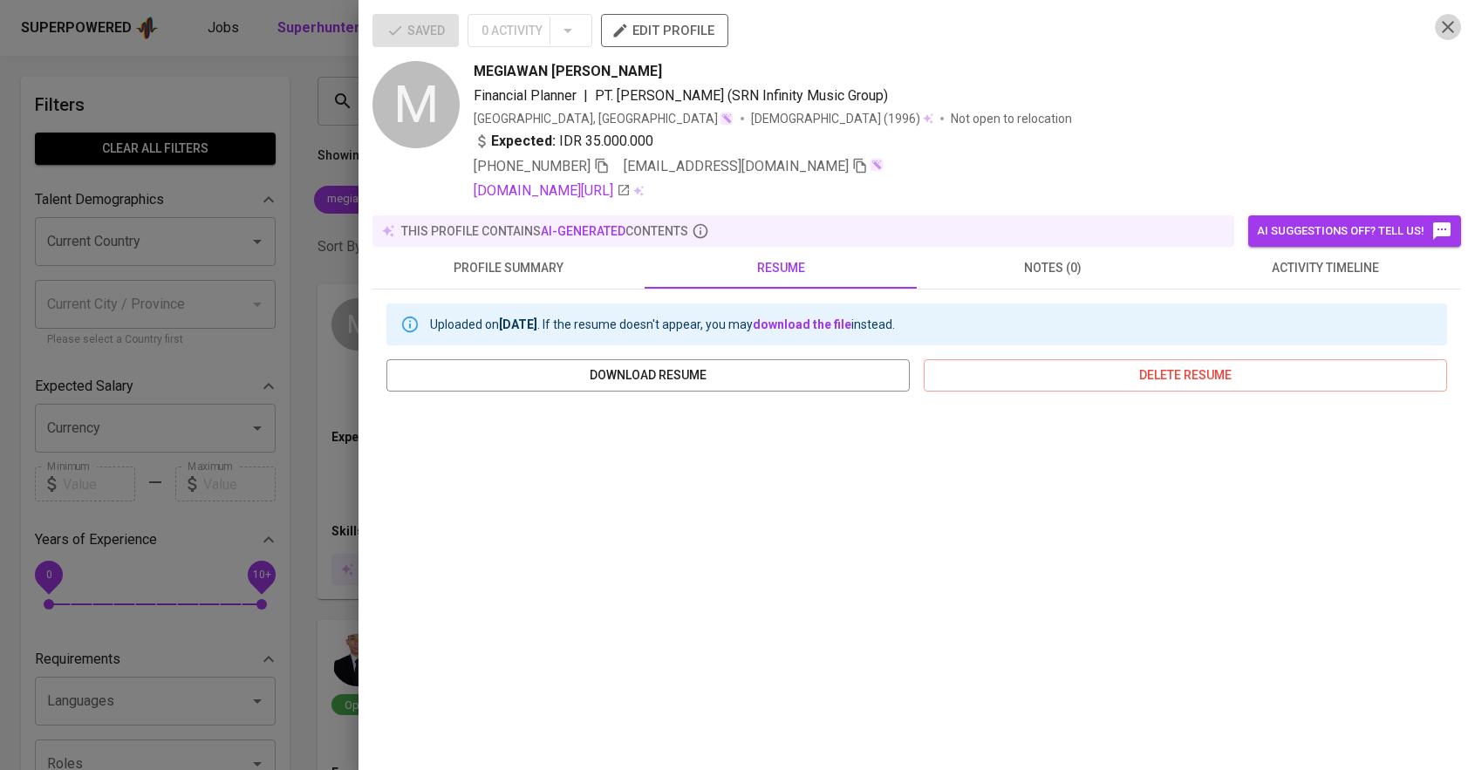
click at [1442, 22] on icon "button" at bounding box center [1448, 27] width 12 height 12
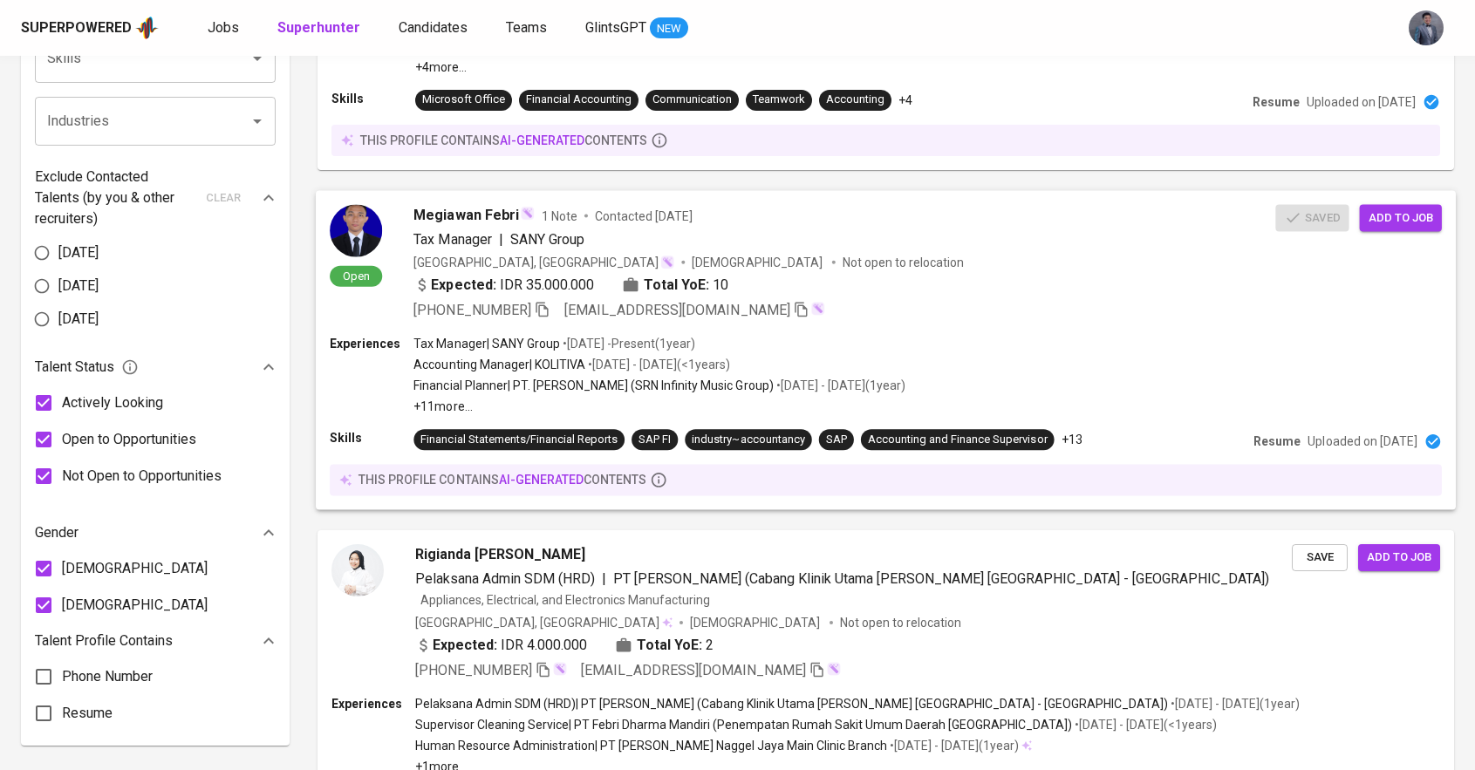
scroll to position [767, 0]
click at [794, 308] on icon "button" at bounding box center [800, 310] width 12 height 15
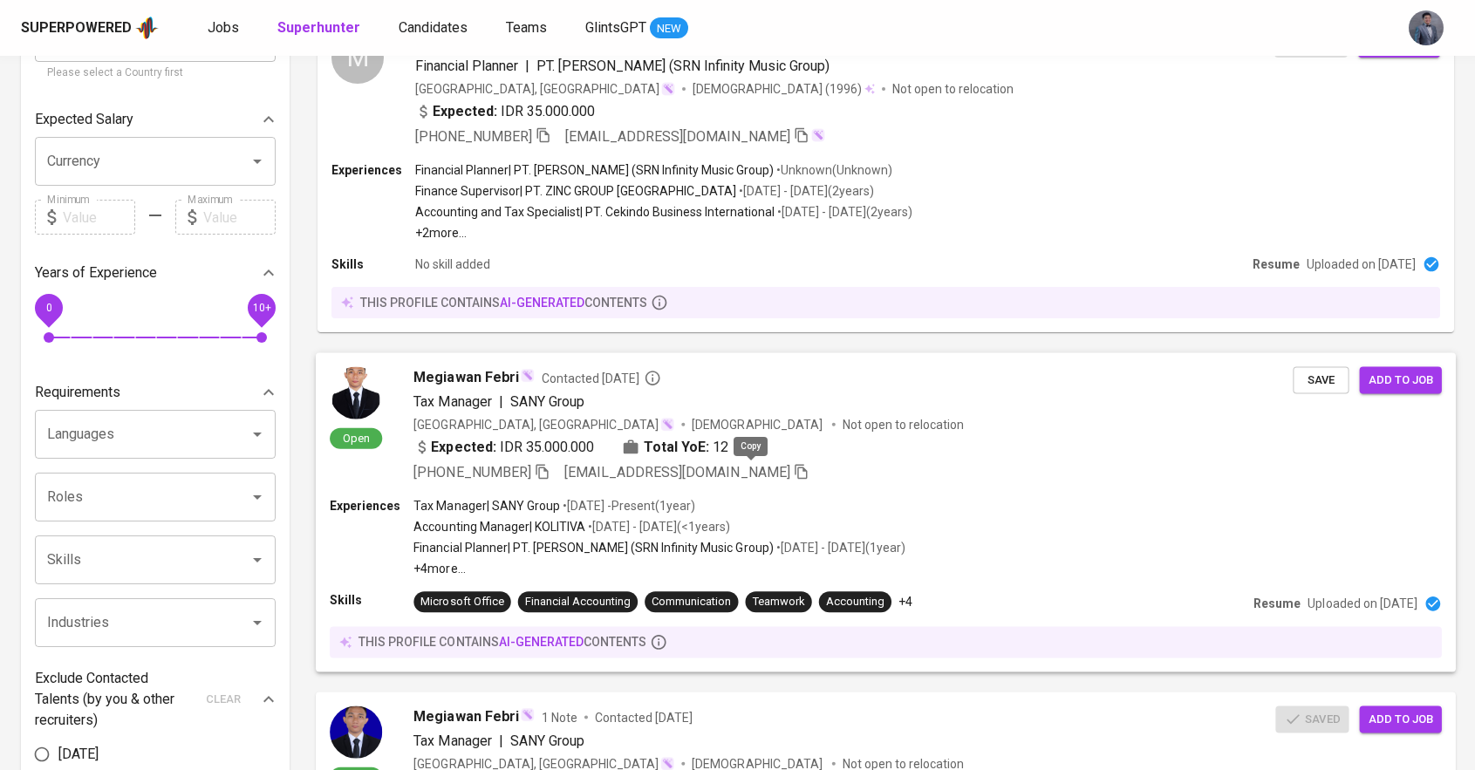
click at [794, 473] on icon "button" at bounding box center [802, 471] width 16 height 16
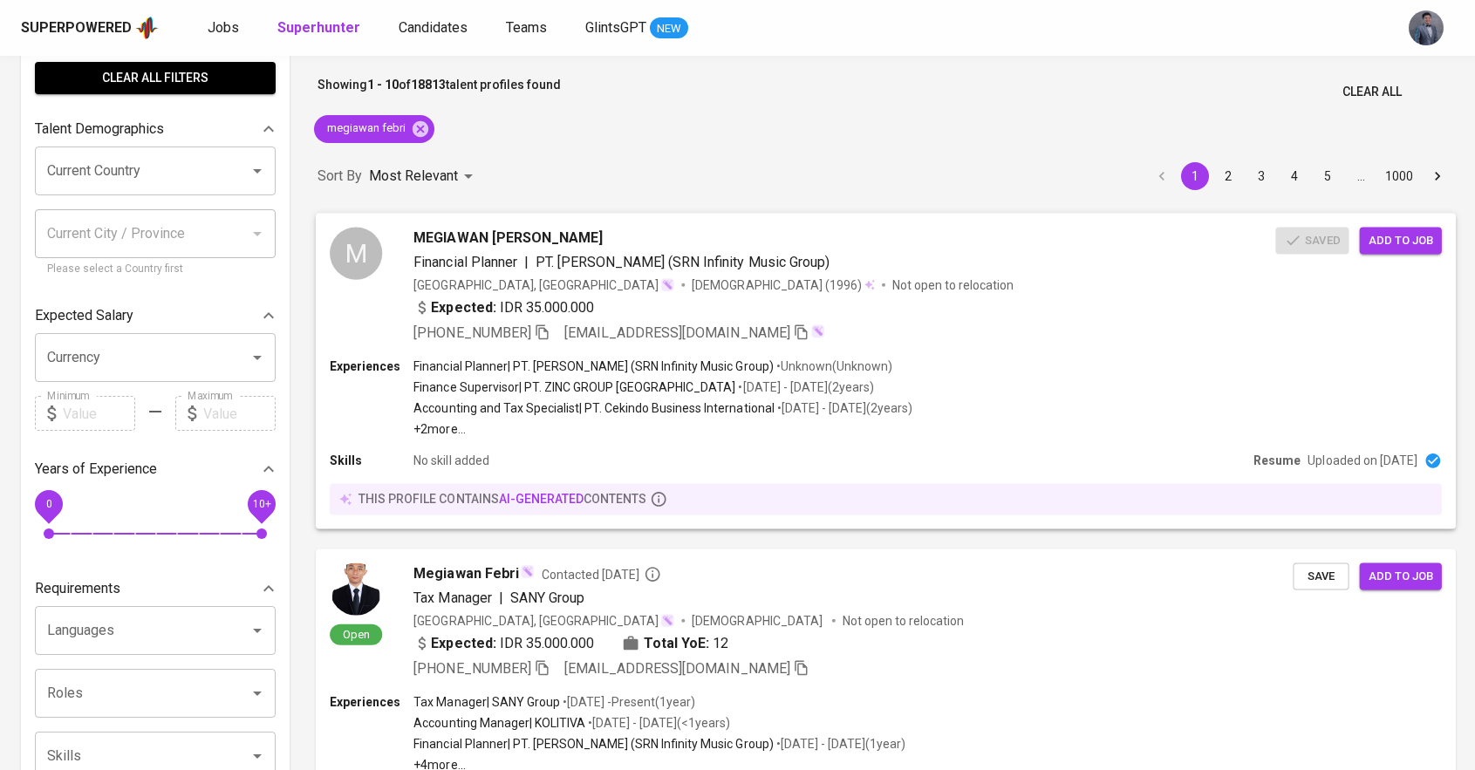
scroll to position [73, 0]
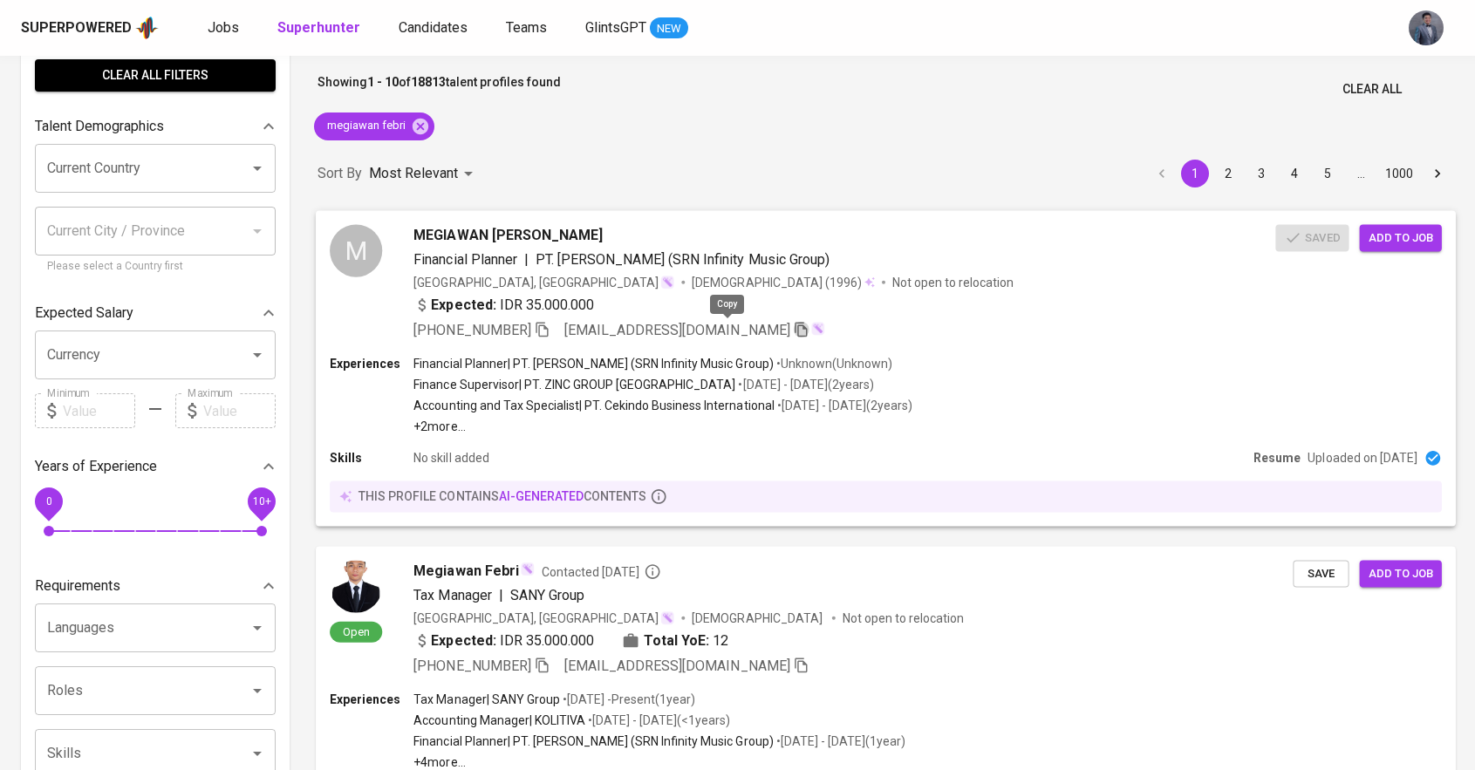
drag, startPoint x: 723, startPoint y: 329, endPoint x: 703, endPoint y: 329, distance: 20.1
click at [794, 329] on icon "button" at bounding box center [802, 329] width 16 height 16
